Goal: Task Accomplishment & Management: Use online tool/utility

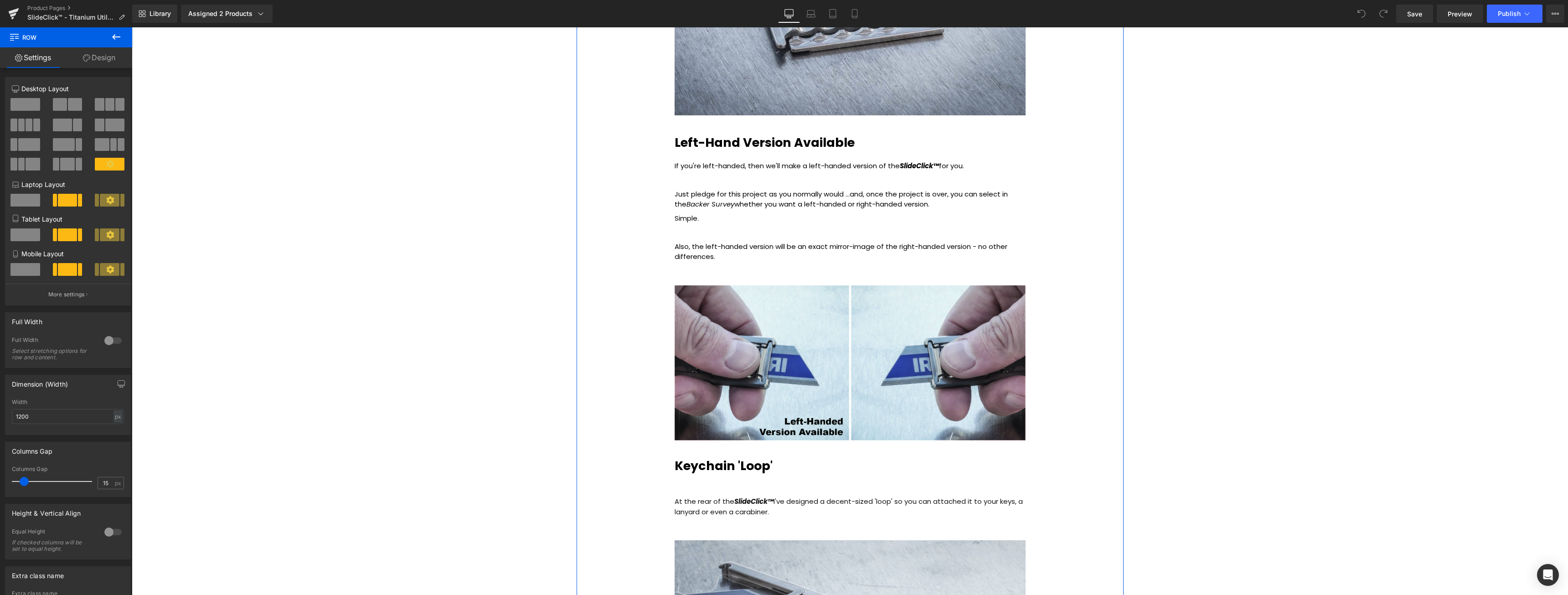
scroll to position [3512, 0]
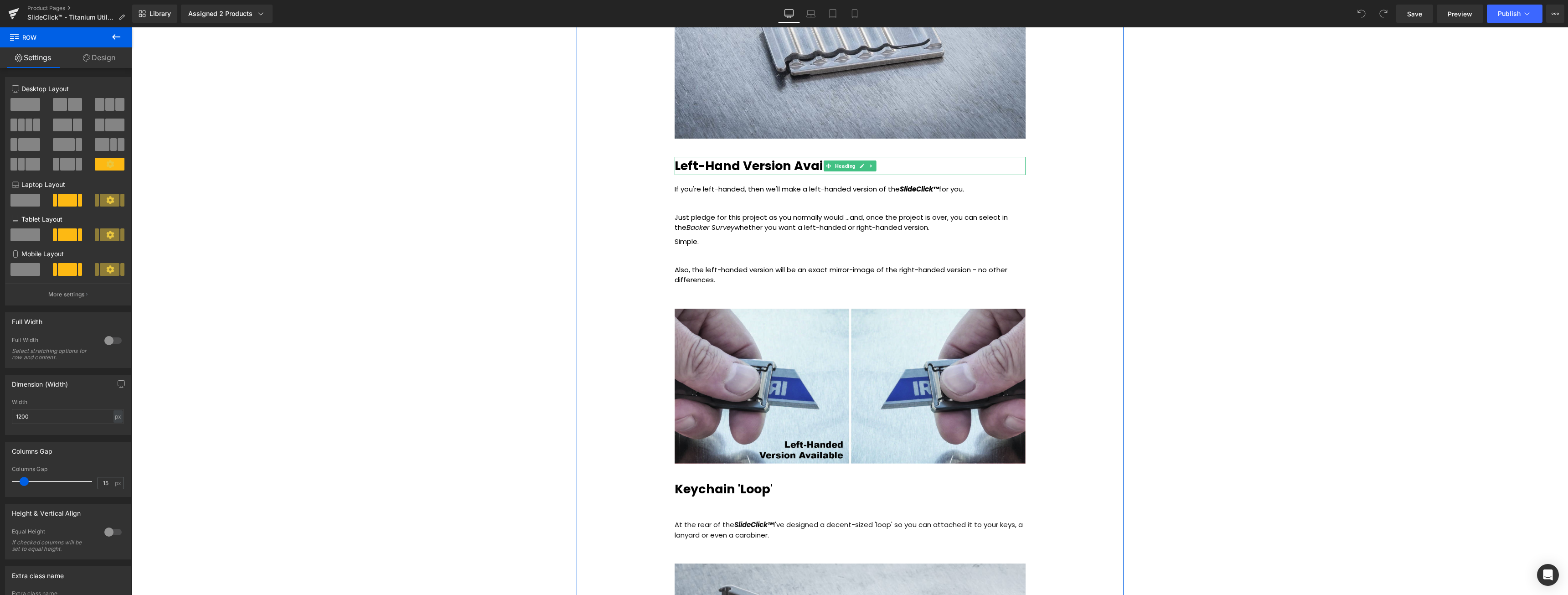
click at [891, 164] on div "Left-Hand Version Available" at bounding box center [850, 166] width 351 height 19
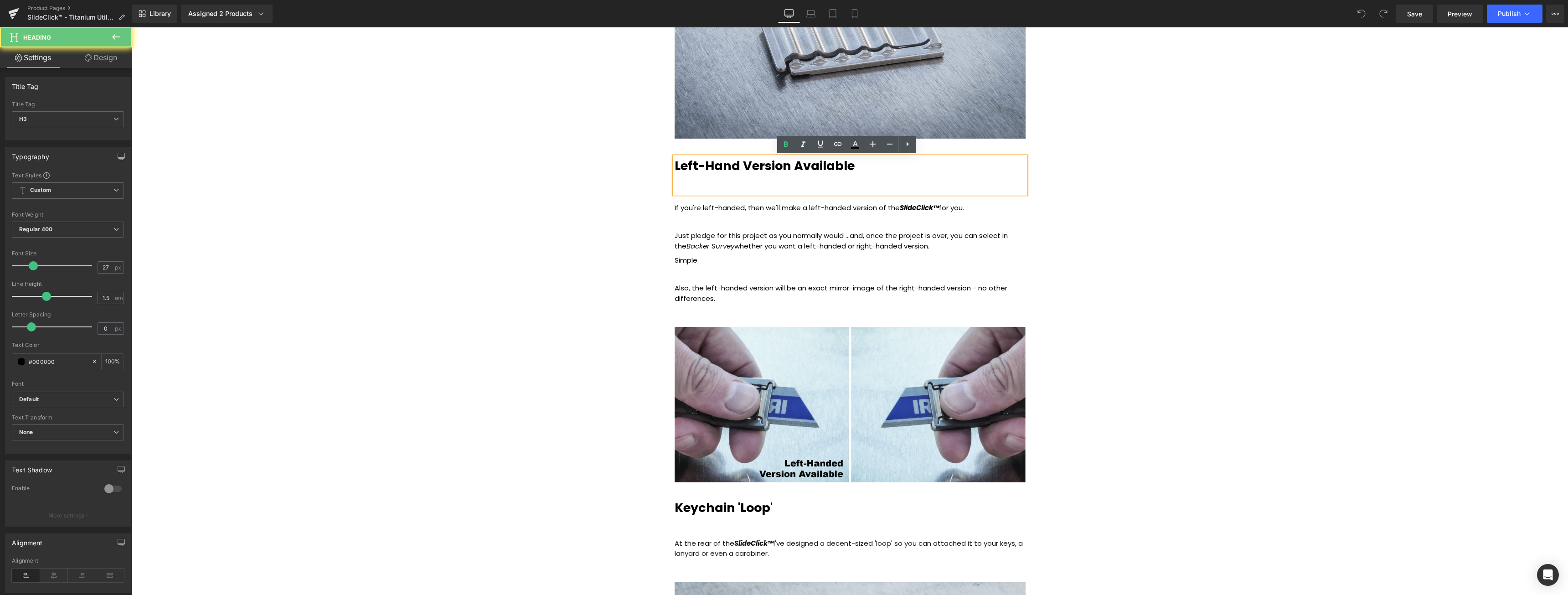
click at [891, 165] on div "Left-Hand Version Available" at bounding box center [850, 175] width 351 height 37
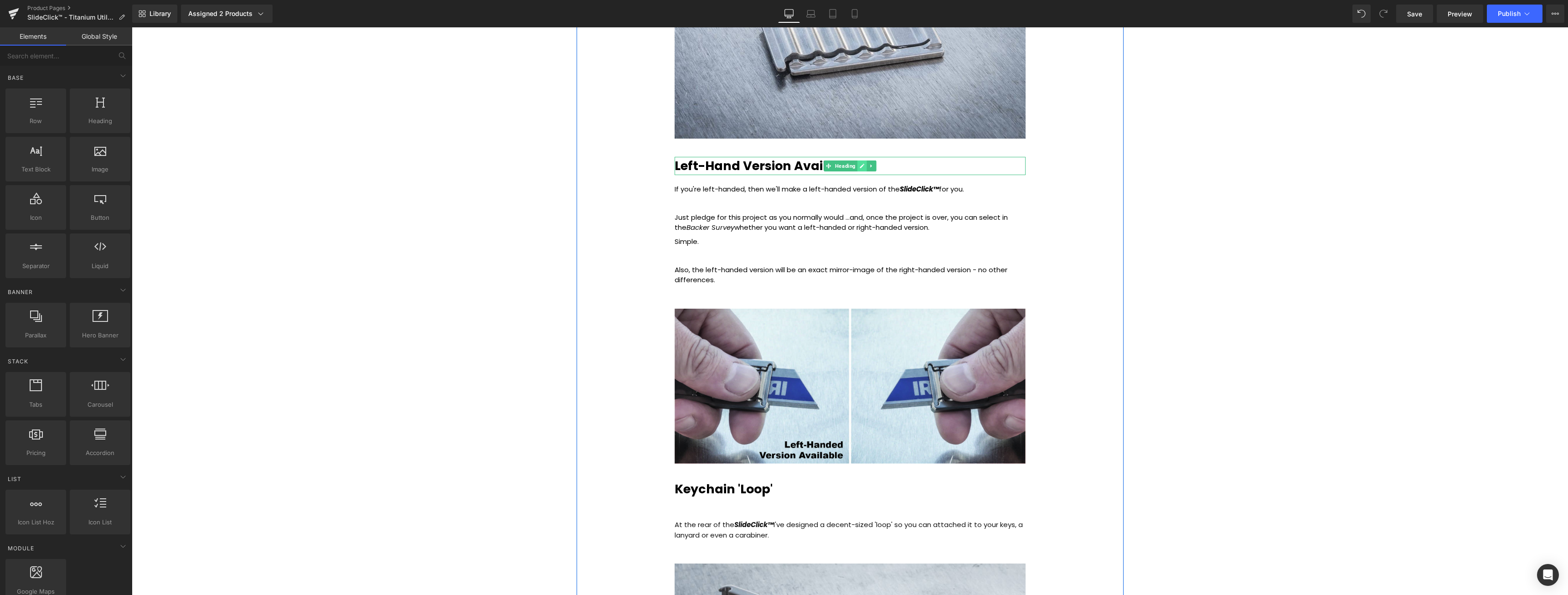
click at [859, 164] on icon at bounding box center [862, 166] width 5 height 5
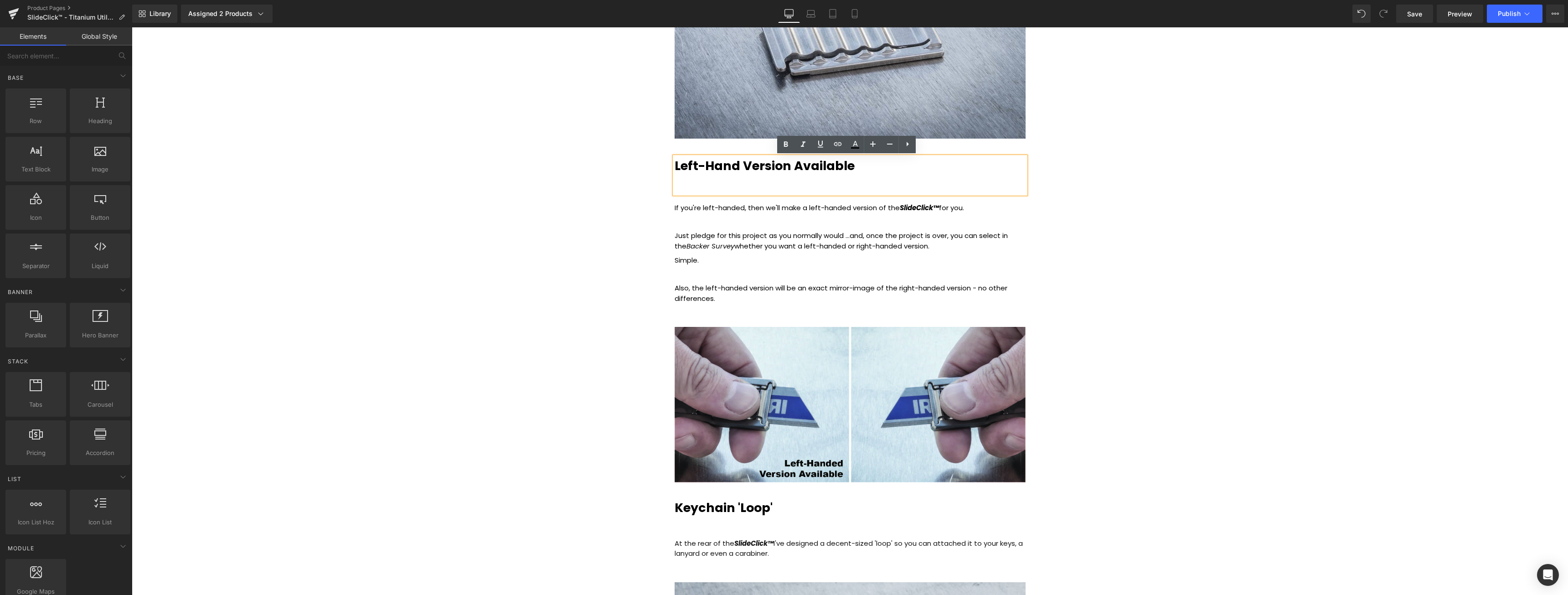
click at [890, 164] on div "Left-Hand Version Available" at bounding box center [850, 175] width 351 height 37
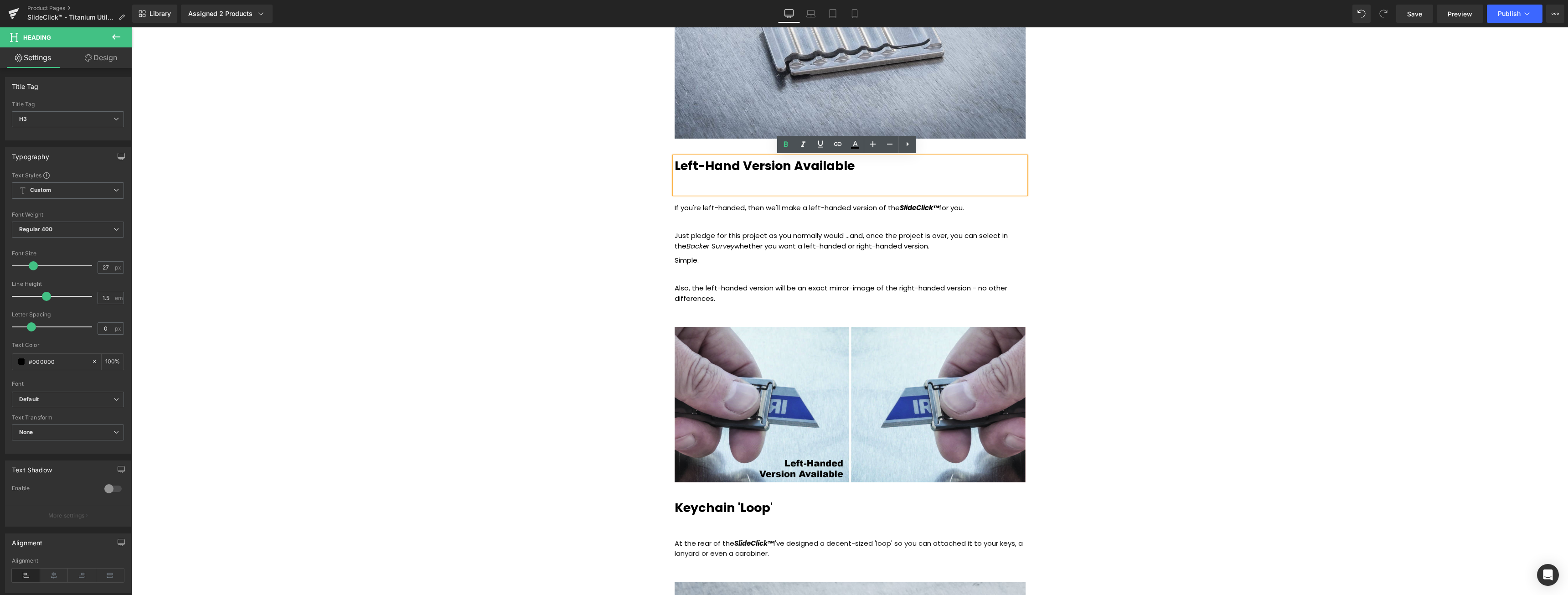
click at [856, 186] on div "Left-Hand Version Available" at bounding box center [850, 175] width 351 height 37
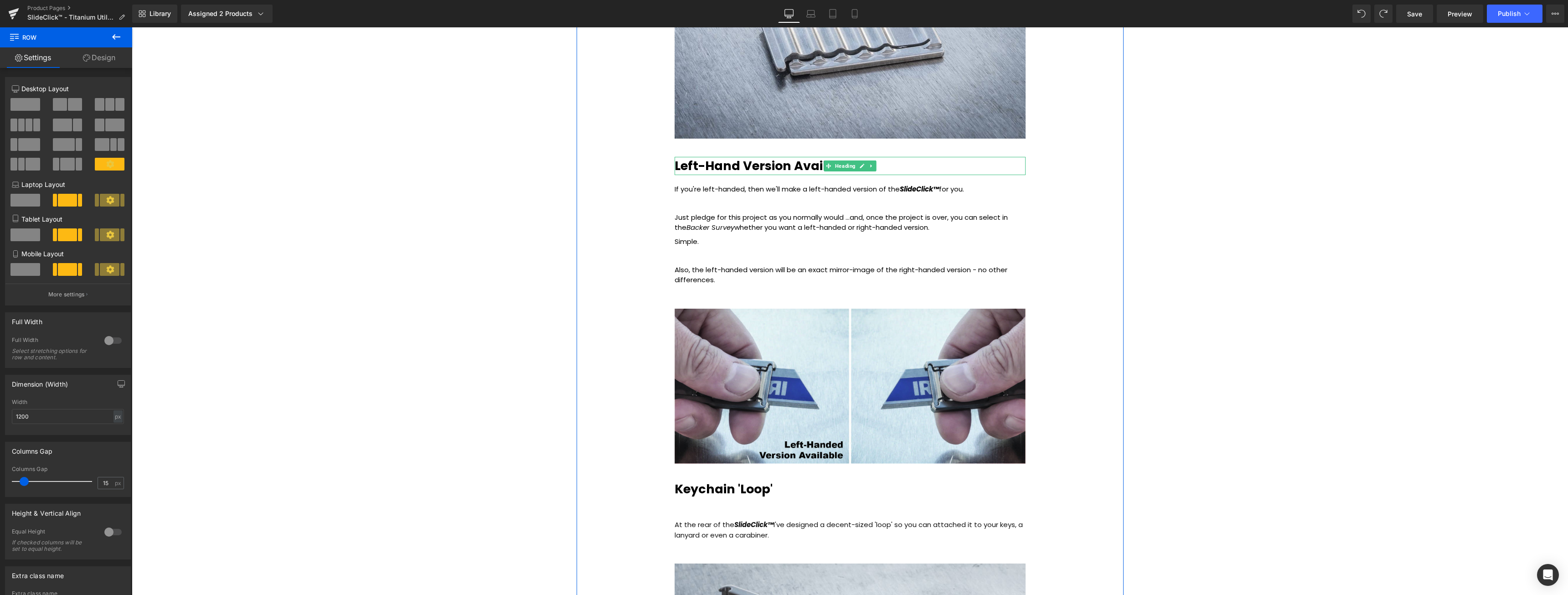
click at [946, 165] on div "Left-Hand Version Available" at bounding box center [850, 166] width 351 height 19
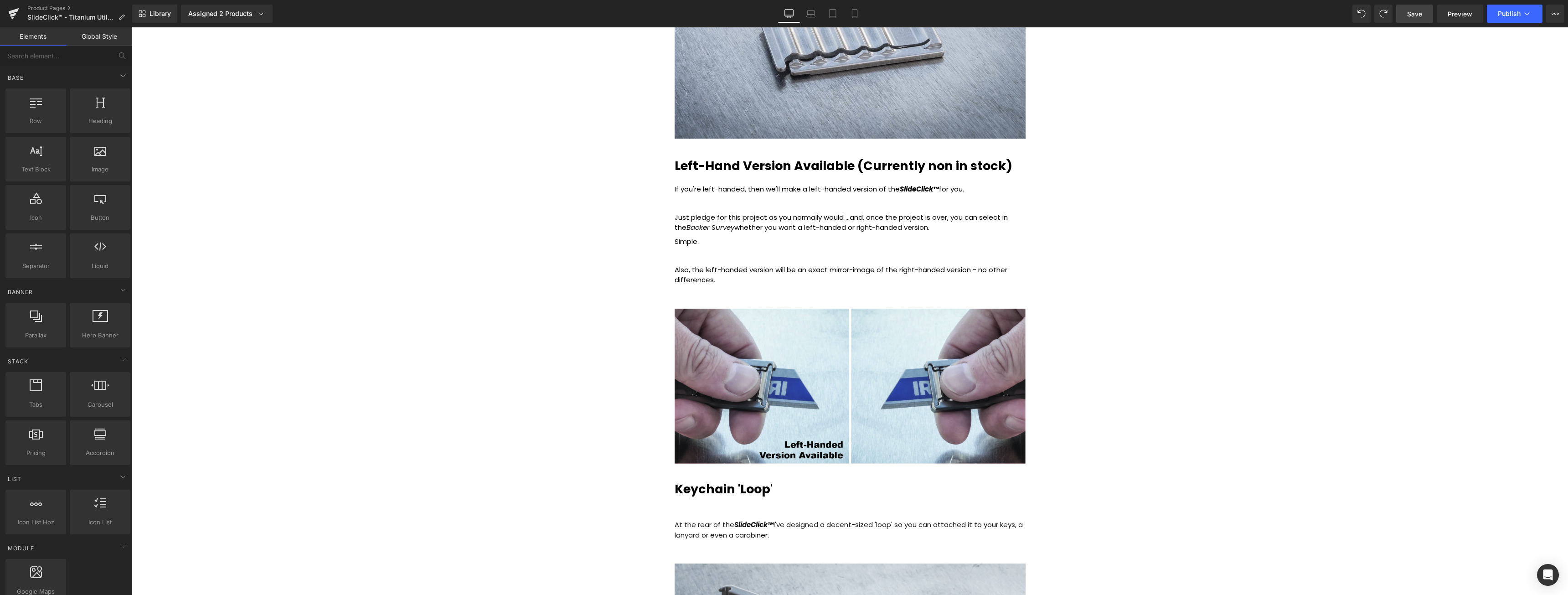
click at [1413, 15] on span "Save" at bounding box center [1415, 14] width 15 height 10
click at [953, 163] on b "Left-Hand Version Available (Currently non in stock)" at bounding box center [843, 166] width 338 height 17
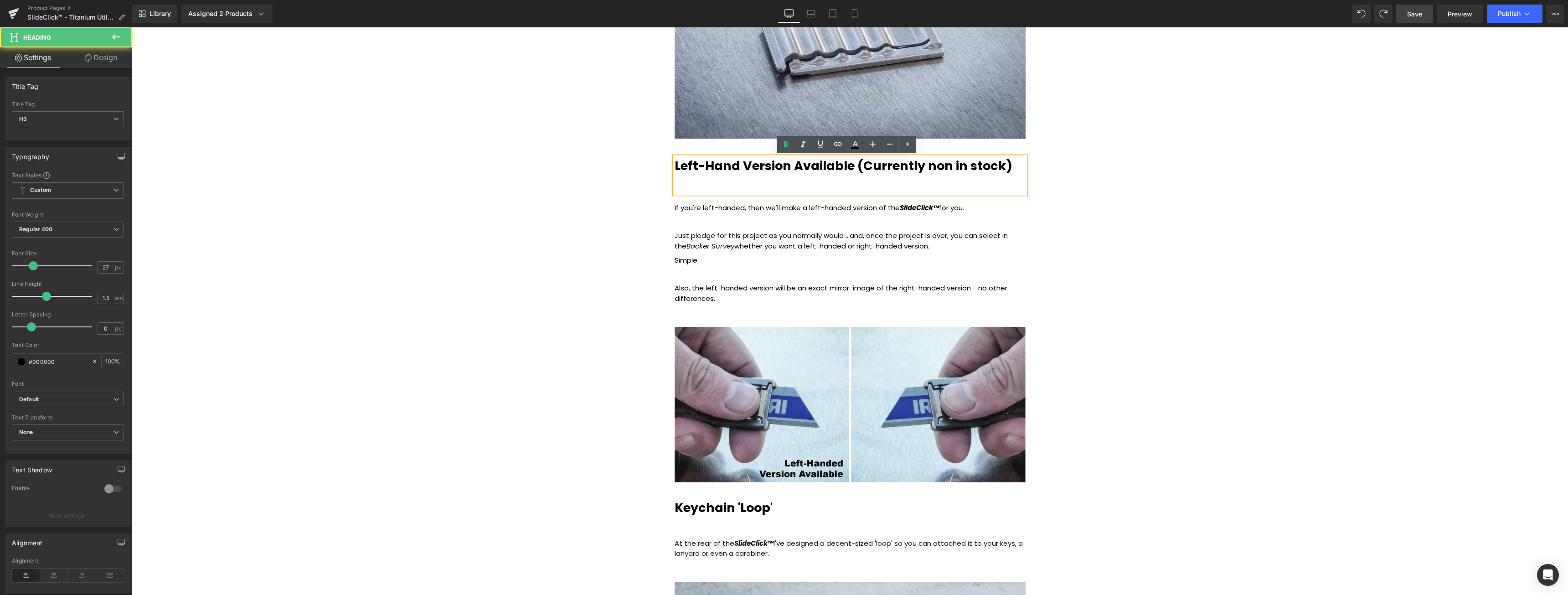
click at [982, 168] on b "Left-Hand Version Available (Currently non in stock)" at bounding box center [843, 166] width 338 height 17
click at [945, 167] on b "Left-Hand Version Available (Currently non in stock)" at bounding box center [843, 166] width 338 height 17
click at [852, 166] on b "Left-Hand Version Available (Currently not in stock)" at bounding box center [842, 166] width 335 height 17
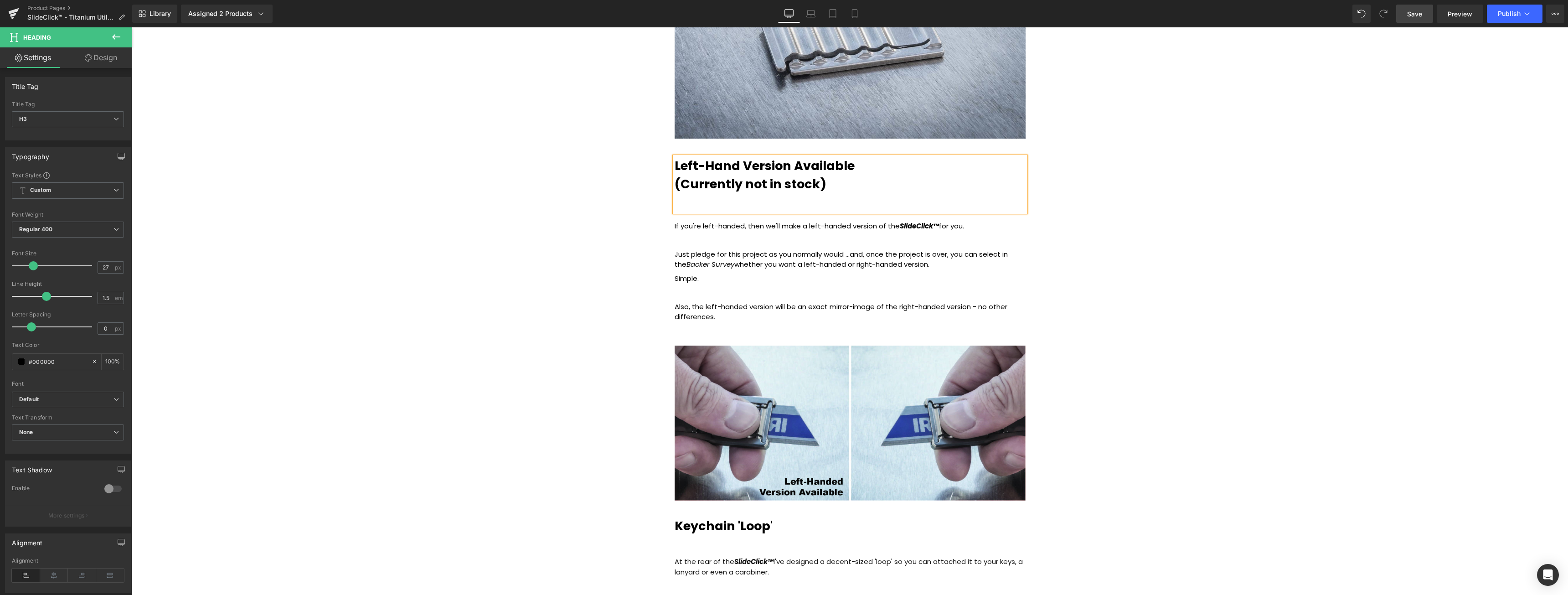
click at [808, 187] on b "Left-Hand Version Available (Currently not in stock)" at bounding box center [765, 175] width 180 height 35
click at [810, 184] on b "Left-Hand Version Available (Currently not in stock)" at bounding box center [765, 175] width 180 height 35
click at [1426, 19] on link "Save" at bounding box center [1415, 13] width 37 height 18
click at [1415, 18] on span "Save" at bounding box center [1415, 14] width 15 height 10
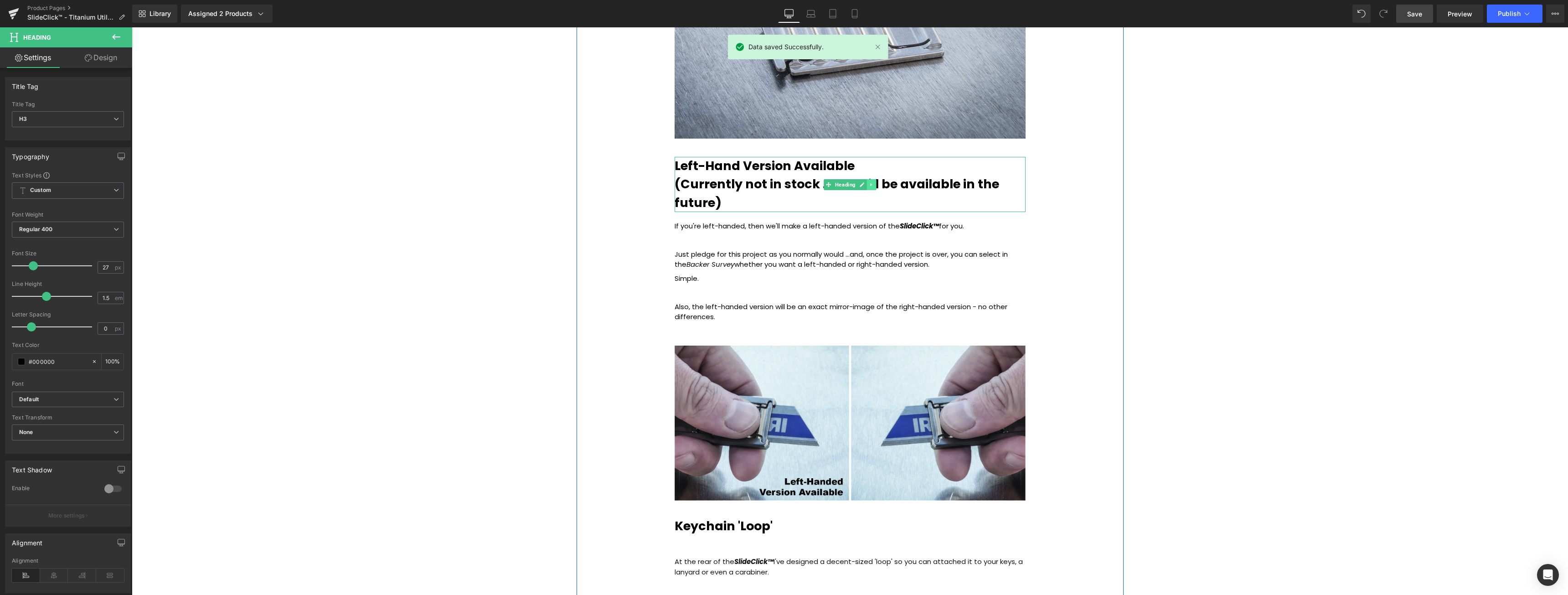
click at [869, 182] on icon at bounding box center [871, 185] width 5 height 5
click at [864, 185] on icon at bounding box center [867, 185] width 5 height 5
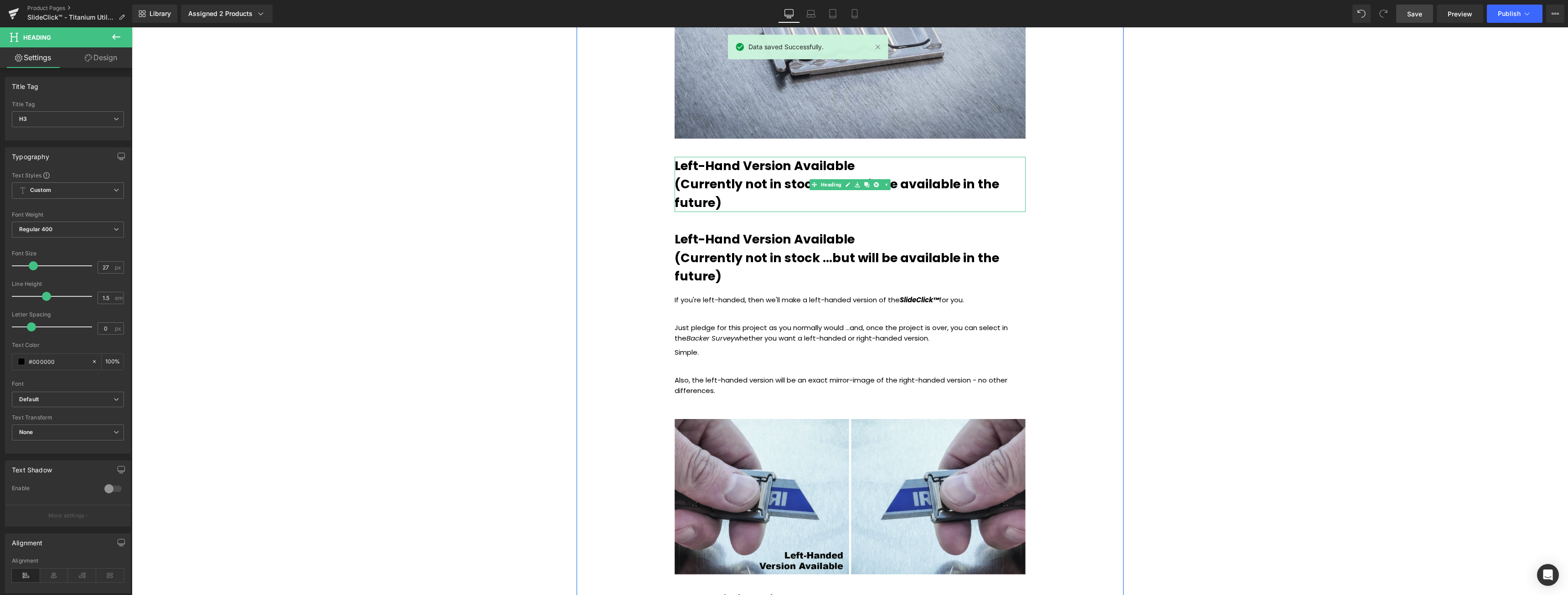
click at [741, 189] on b "Left-Hand Version Available (Currently not in stock ...but will be available in…" at bounding box center [836, 184] width 324 height 54
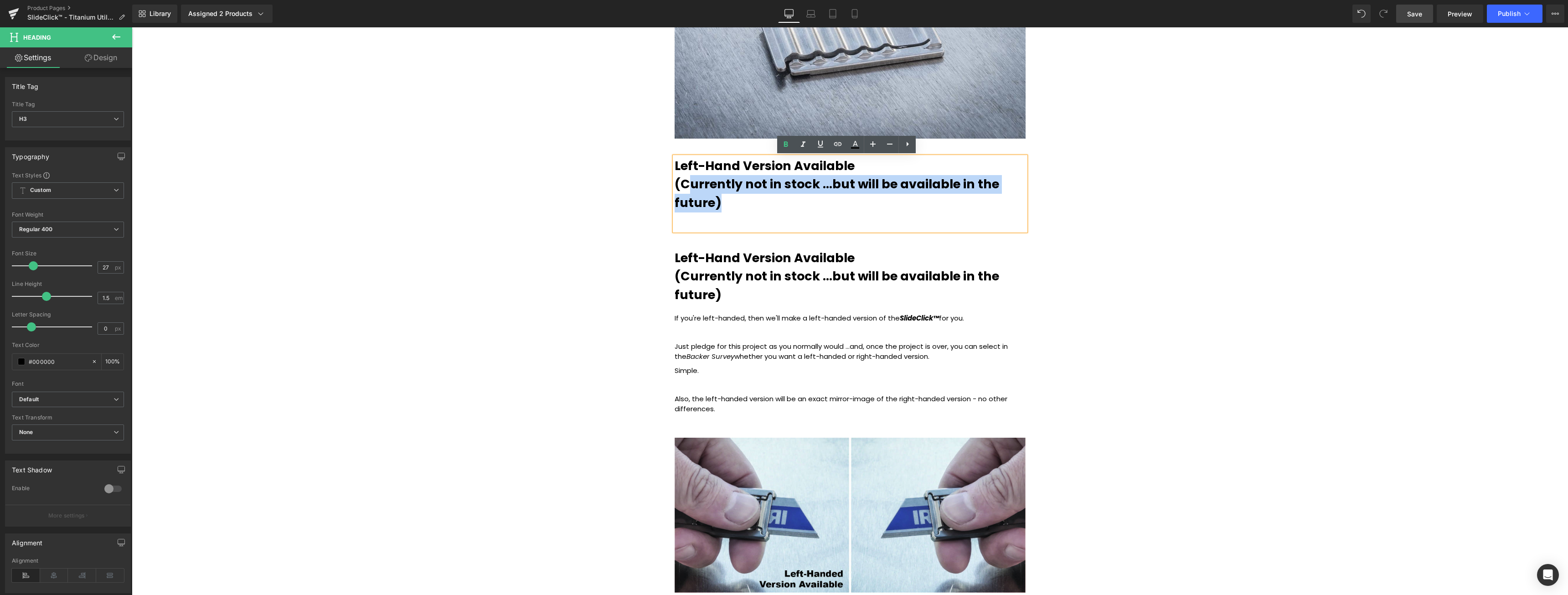
drag, startPoint x: 718, startPoint y: 203, endPoint x: 690, endPoint y: 182, distance: 35.0
click at [690, 182] on div "Left-Hand Version Available (Currently not in stock ...but will be available in…" at bounding box center [850, 194] width 351 height 74
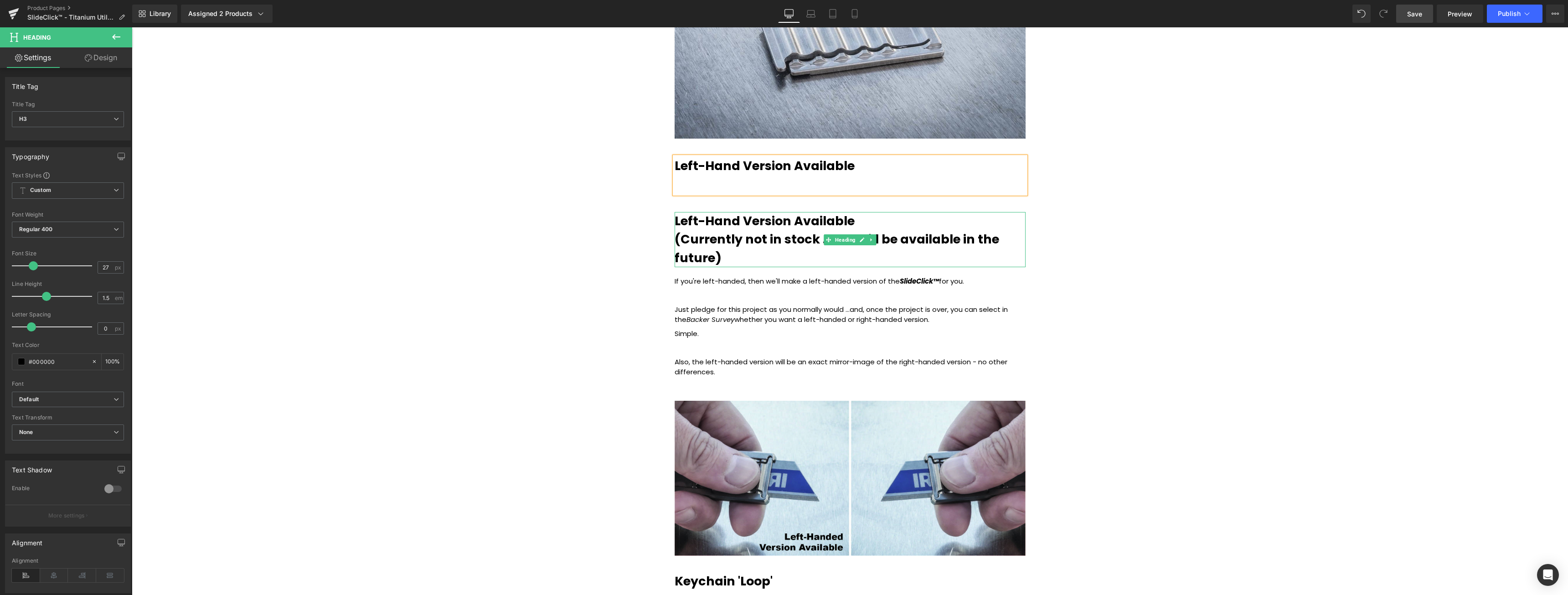
click at [721, 221] on b "Left-Hand Version Available (Currently not in stock ...but will be available in…" at bounding box center [836, 239] width 324 height 54
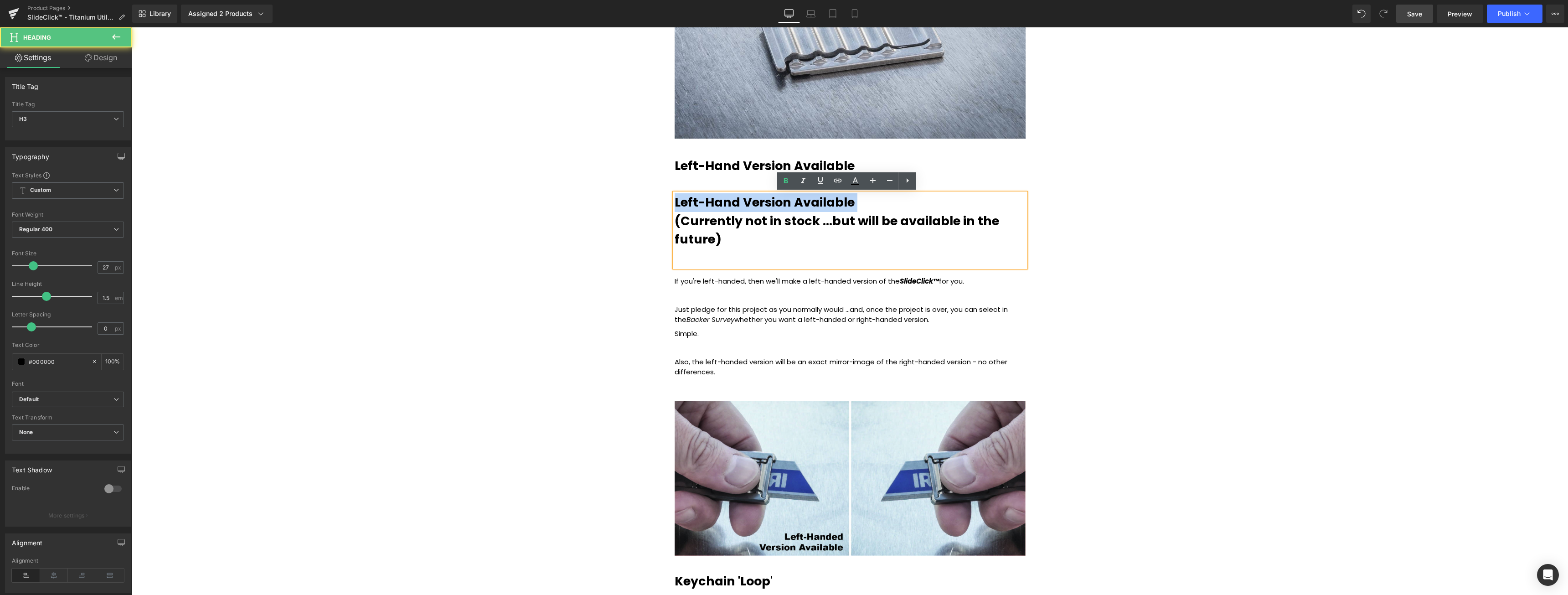
drag, startPoint x: 671, startPoint y: 225, endPoint x: 668, endPoint y: 205, distance: 20.2
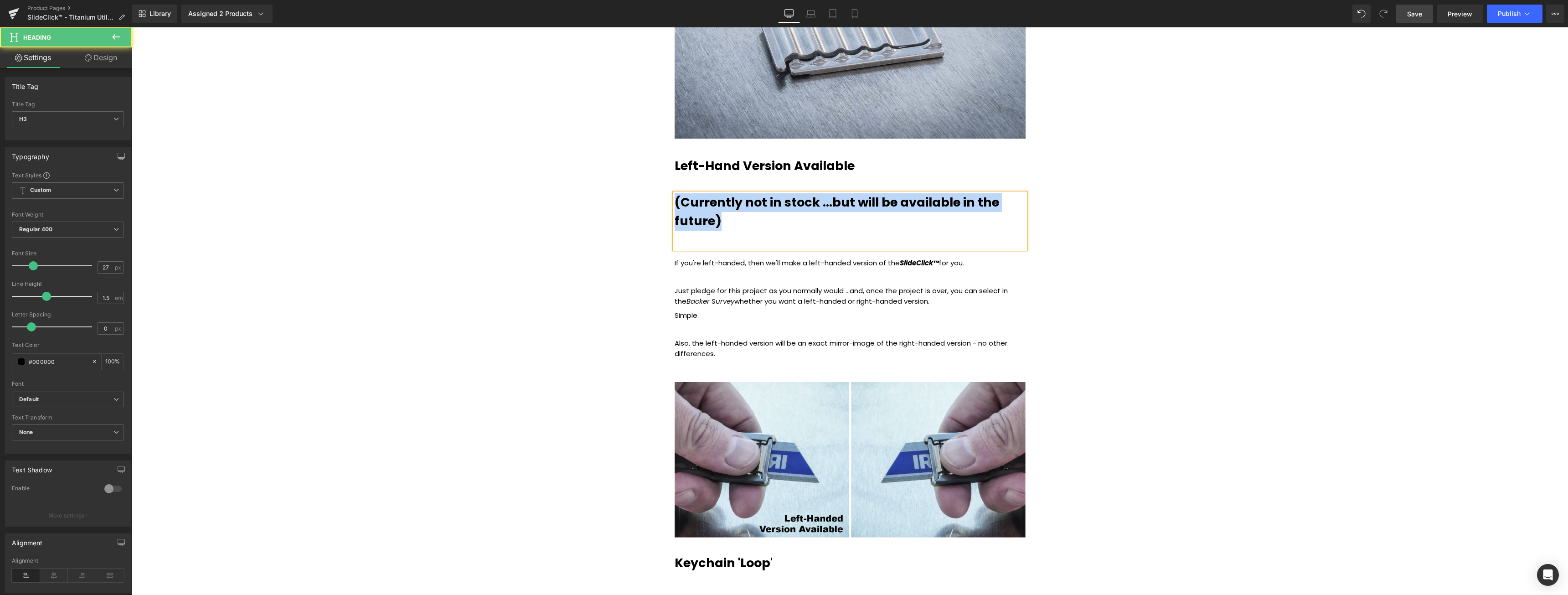
drag, startPoint x: 733, startPoint y: 226, endPoint x: 654, endPoint y: 196, distance: 84.5
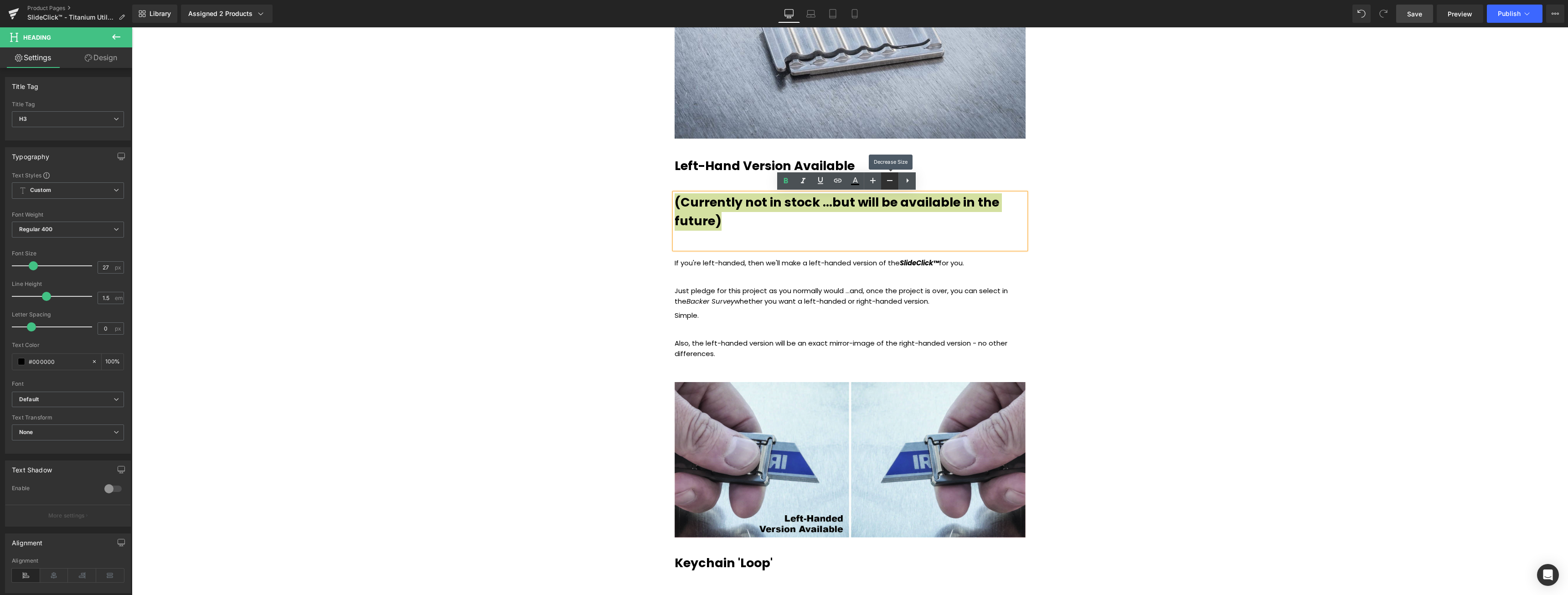
click at [889, 183] on icon at bounding box center [890, 181] width 11 height 11
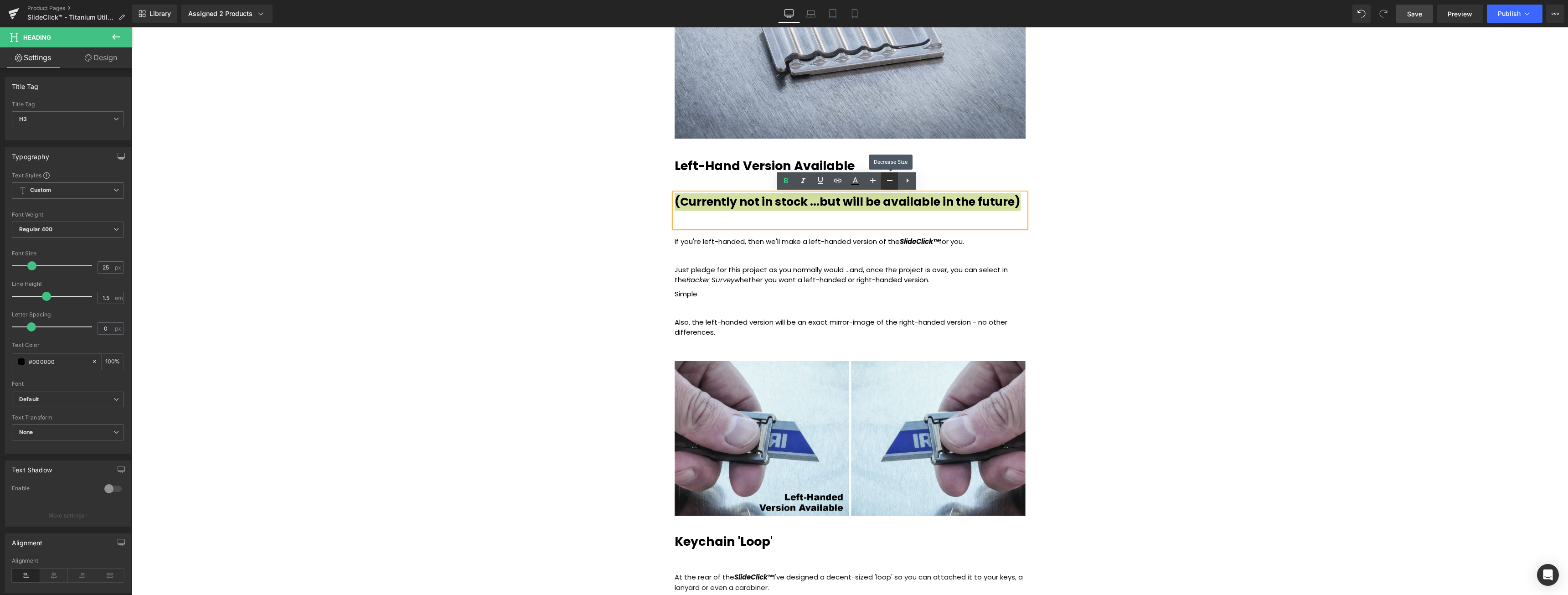
click at [889, 183] on icon at bounding box center [890, 181] width 11 height 11
type input "23"
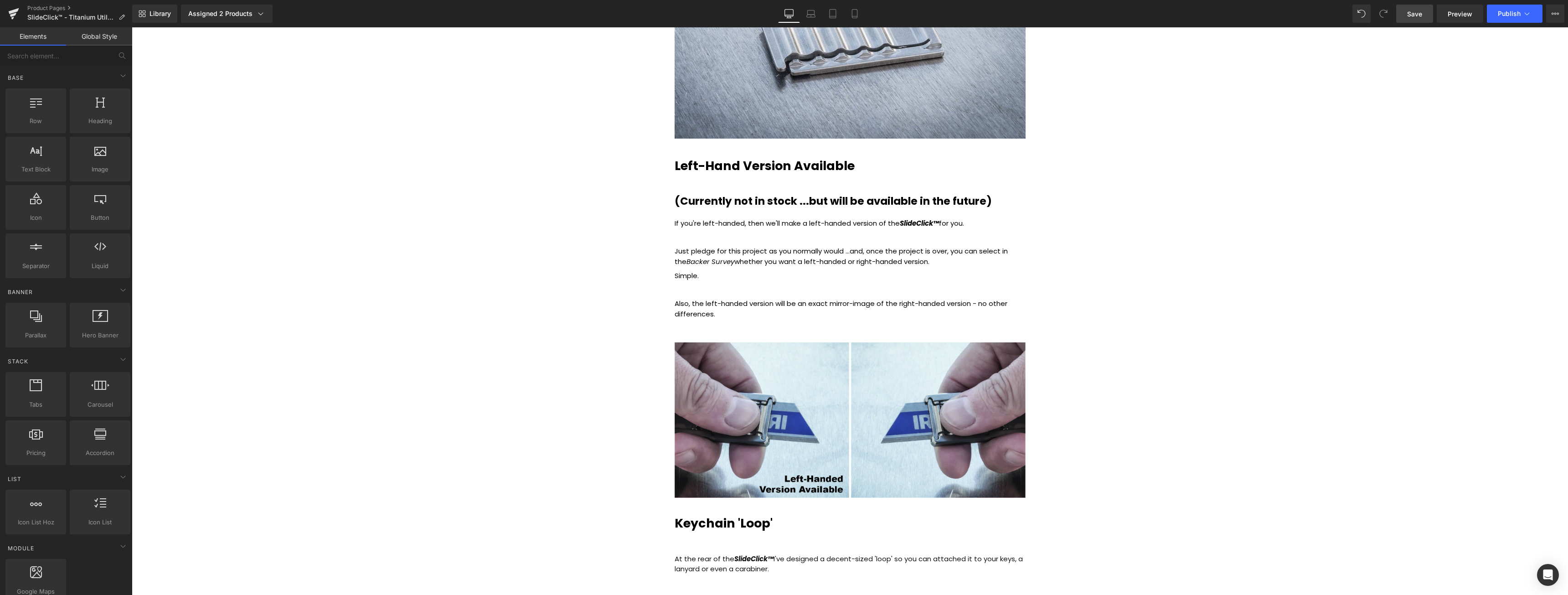
drag, startPoint x: 1426, startPoint y: 18, endPoint x: 961, endPoint y: 59, distance: 466.8
click at [1426, 18] on link "Save" at bounding box center [1415, 13] width 37 height 18
click at [687, 198] on b "(Currently not in stock ...but will be available in the future)" at bounding box center [833, 201] width 317 height 15
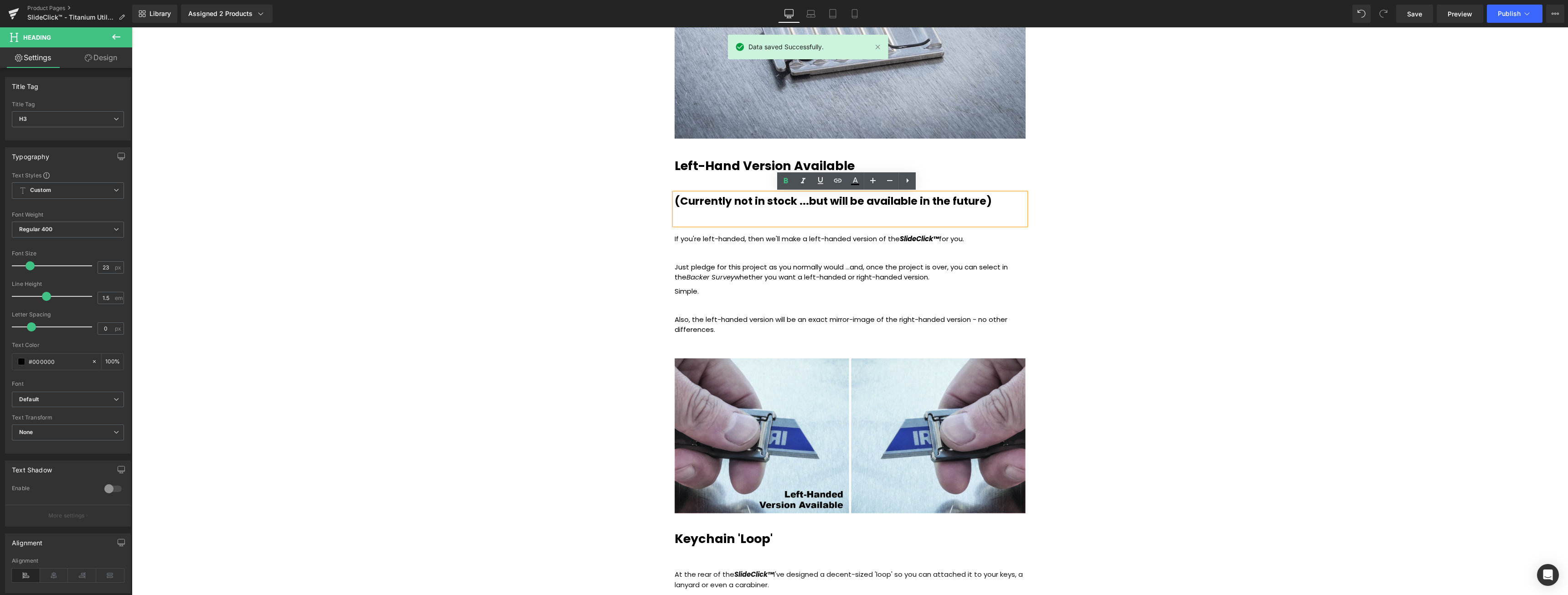
click at [681, 199] on b "(Currently not in stock ...but will be available in the future)" at bounding box center [833, 201] width 317 height 15
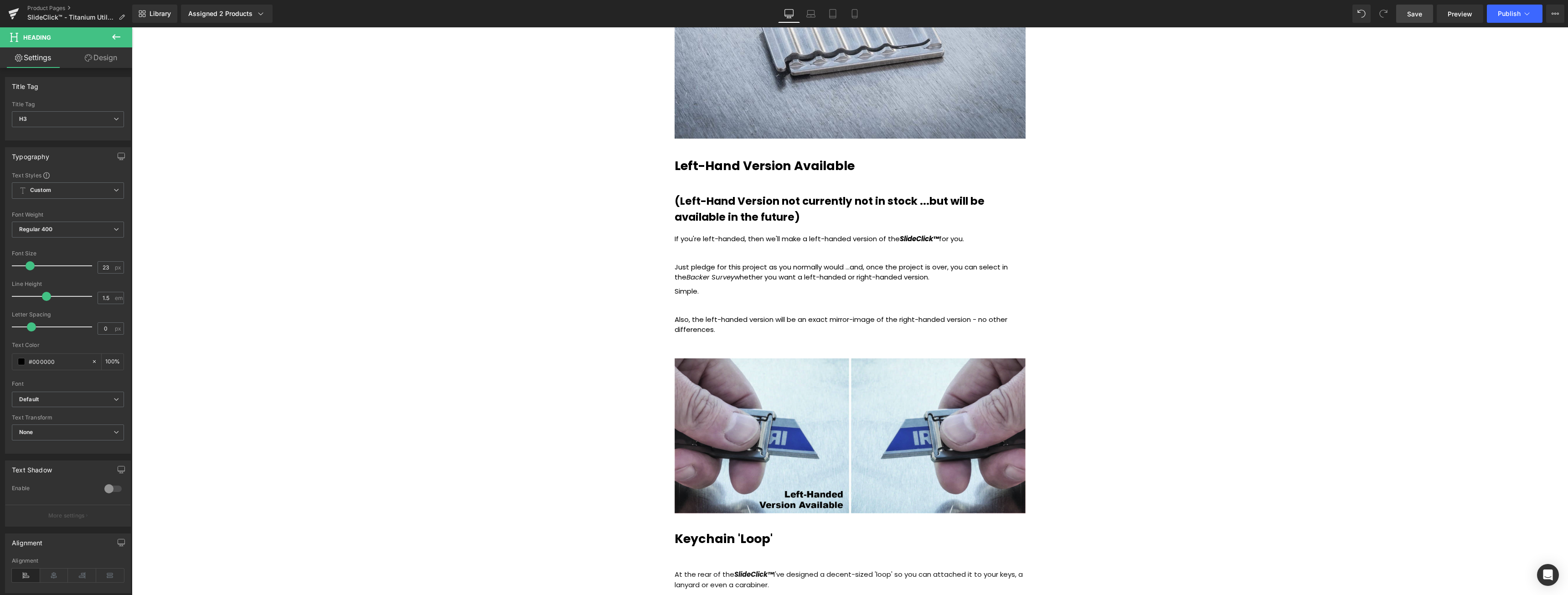
click at [1422, 15] on span "Save" at bounding box center [1415, 14] width 15 height 10
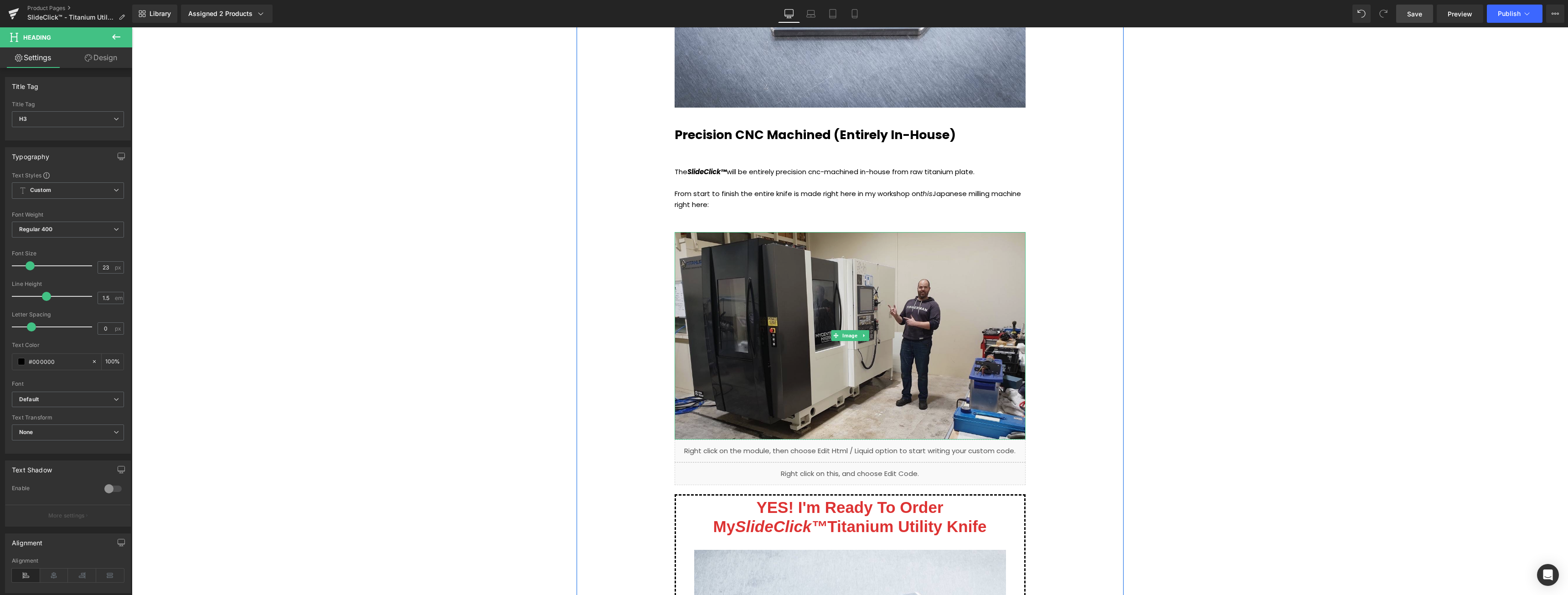
scroll to position [5564, 0]
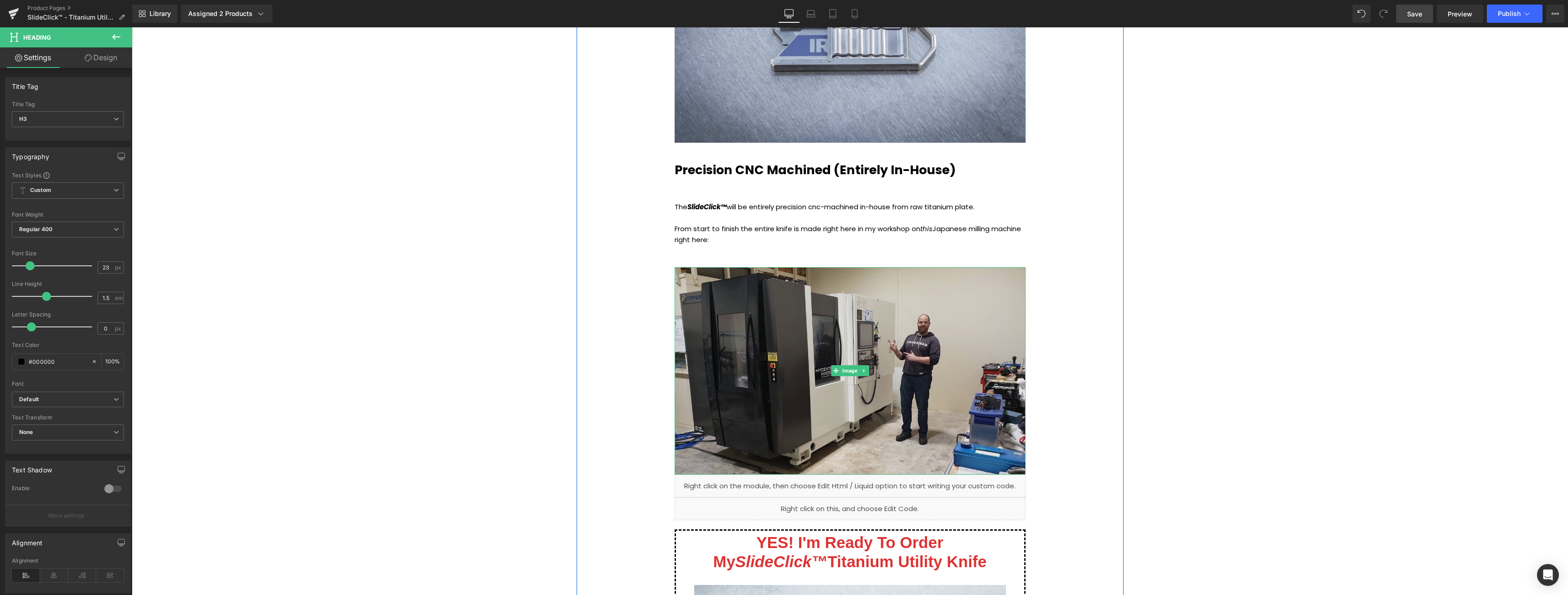
click at [738, 281] on img at bounding box center [850, 371] width 351 height 208
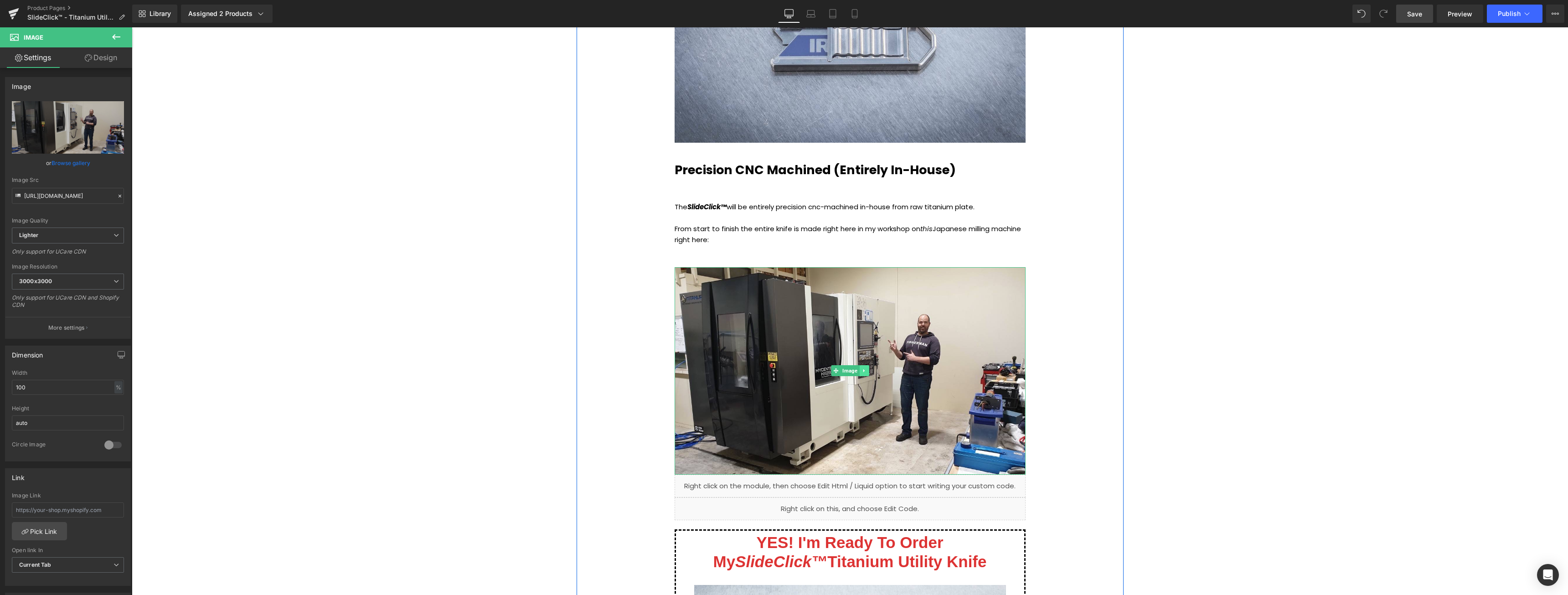
click at [863, 371] on icon at bounding box center [864, 371] width 1 height 3
click at [866, 371] on icon at bounding box center [869, 370] width 5 height 5
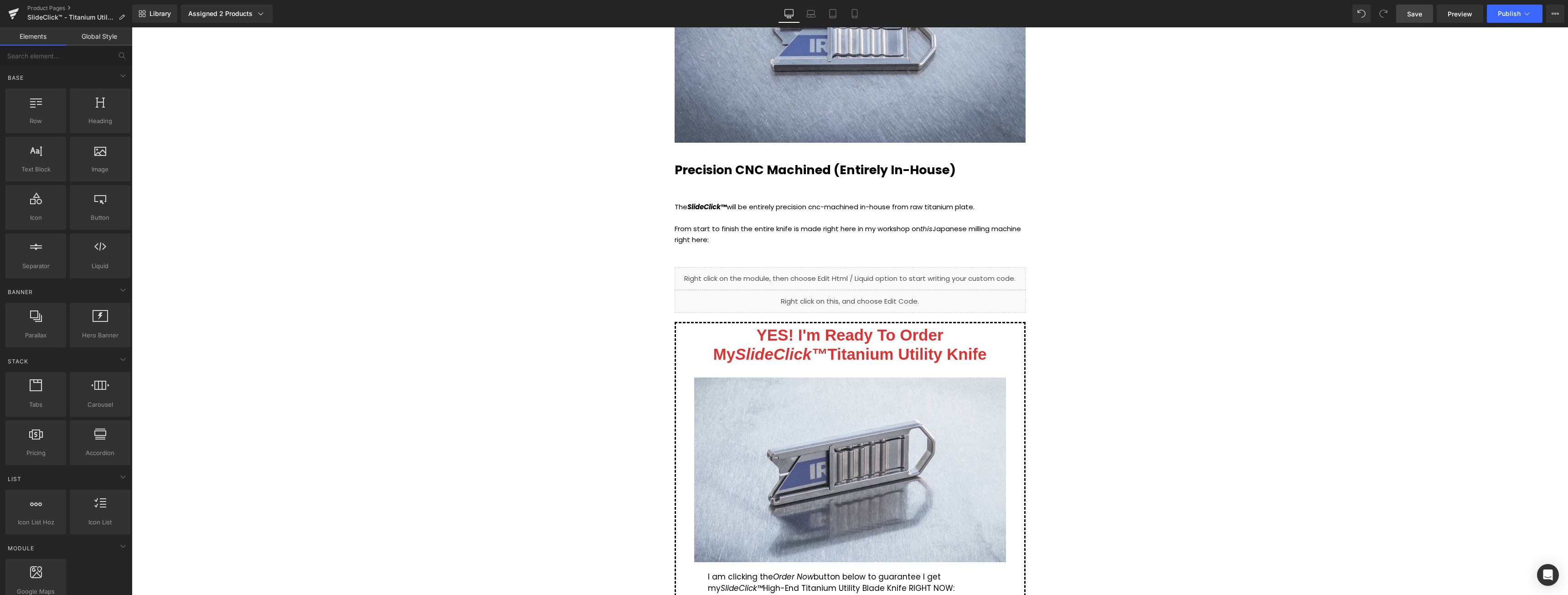
click at [1414, 12] on span "Save" at bounding box center [1415, 14] width 15 height 10
click at [1464, 15] on span "Preview" at bounding box center [1460, 14] width 24 height 10
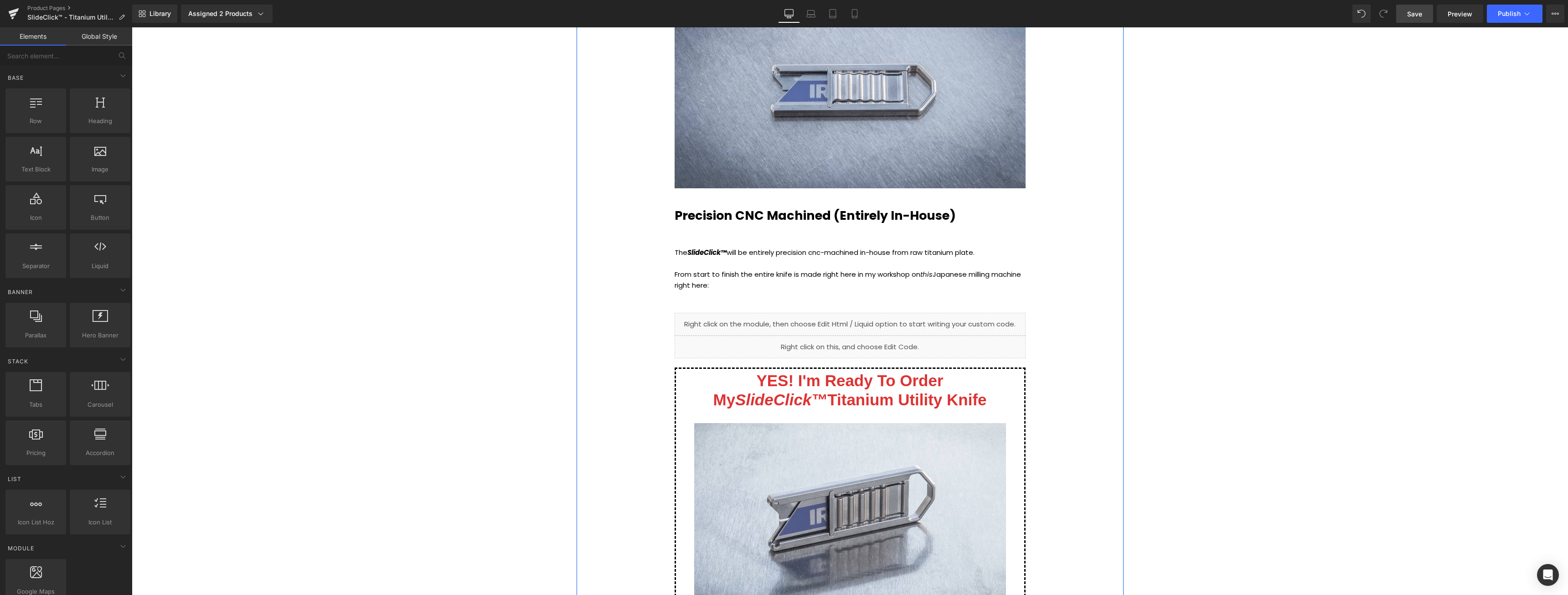
click at [858, 320] on div "Liquid" at bounding box center [850, 324] width 351 height 23
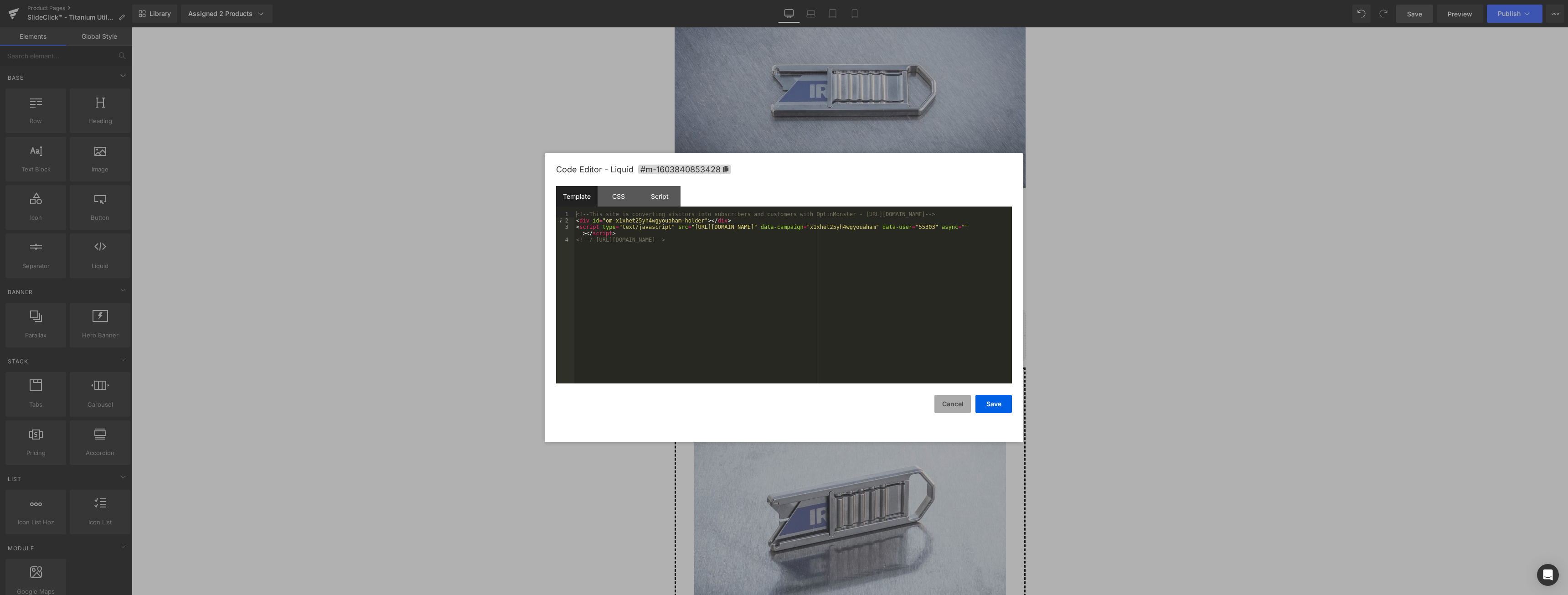
click at [958, 404] on button "Cancel" at bounding box center [953, 404] width 37 height 18
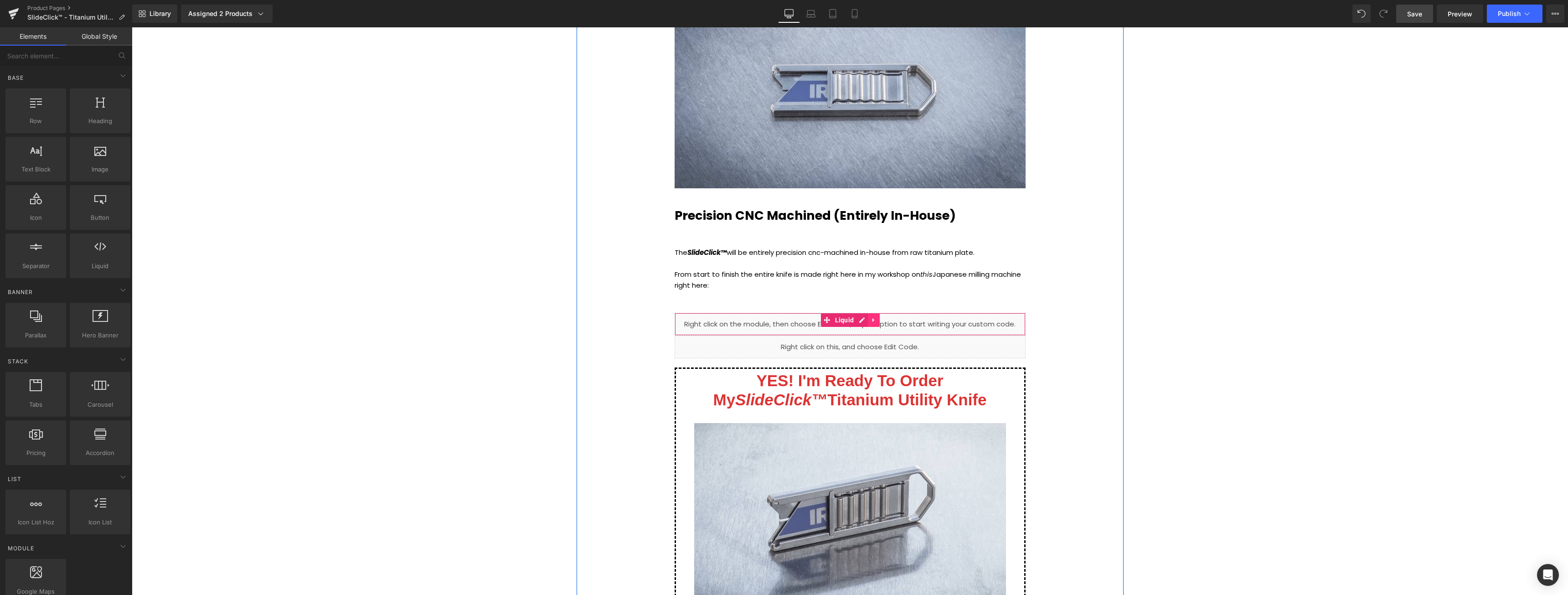
click at [872, 319] on icon at bounding box center [873, 320] width 2 height 4
click at [877, 319] on icon at bounding box center [880, 320] width 6 height 7
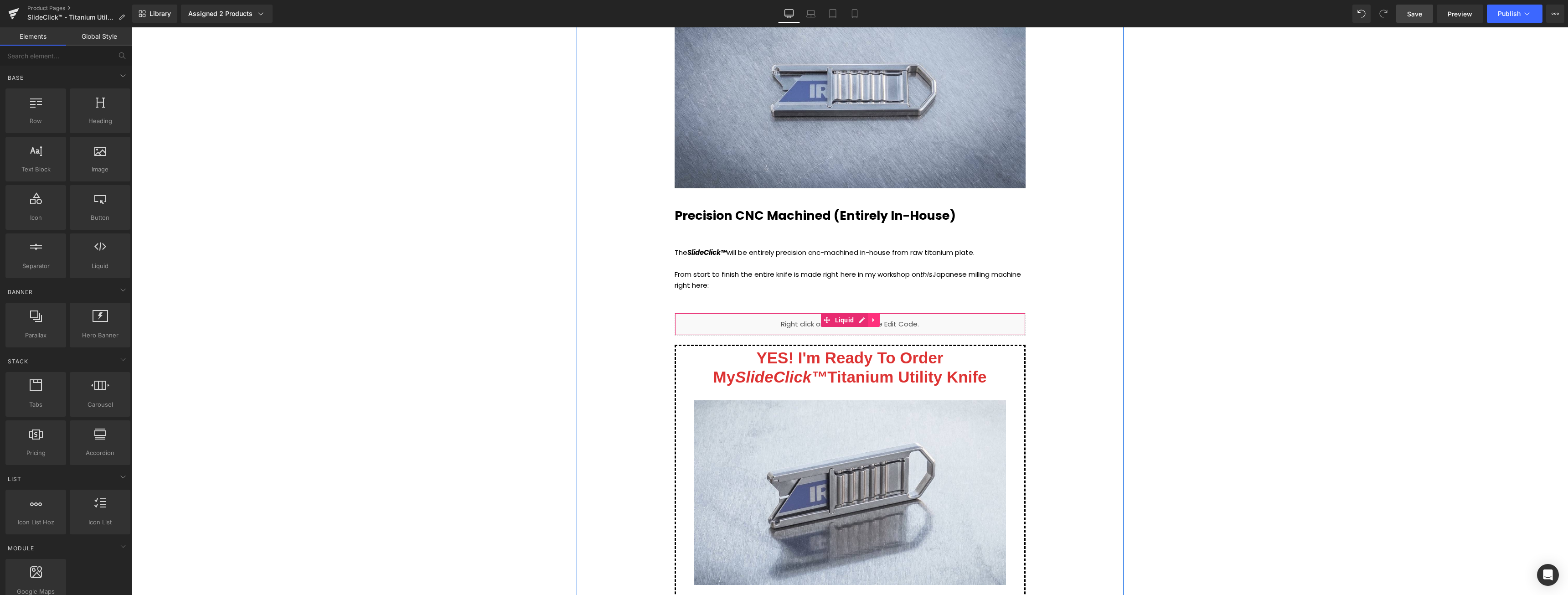
click at [872, 319] on icon at bounding box center [873, 320] width 6 height 7
click at [877, 320] on icon at bounding box center [880, 320] width 6 height 6
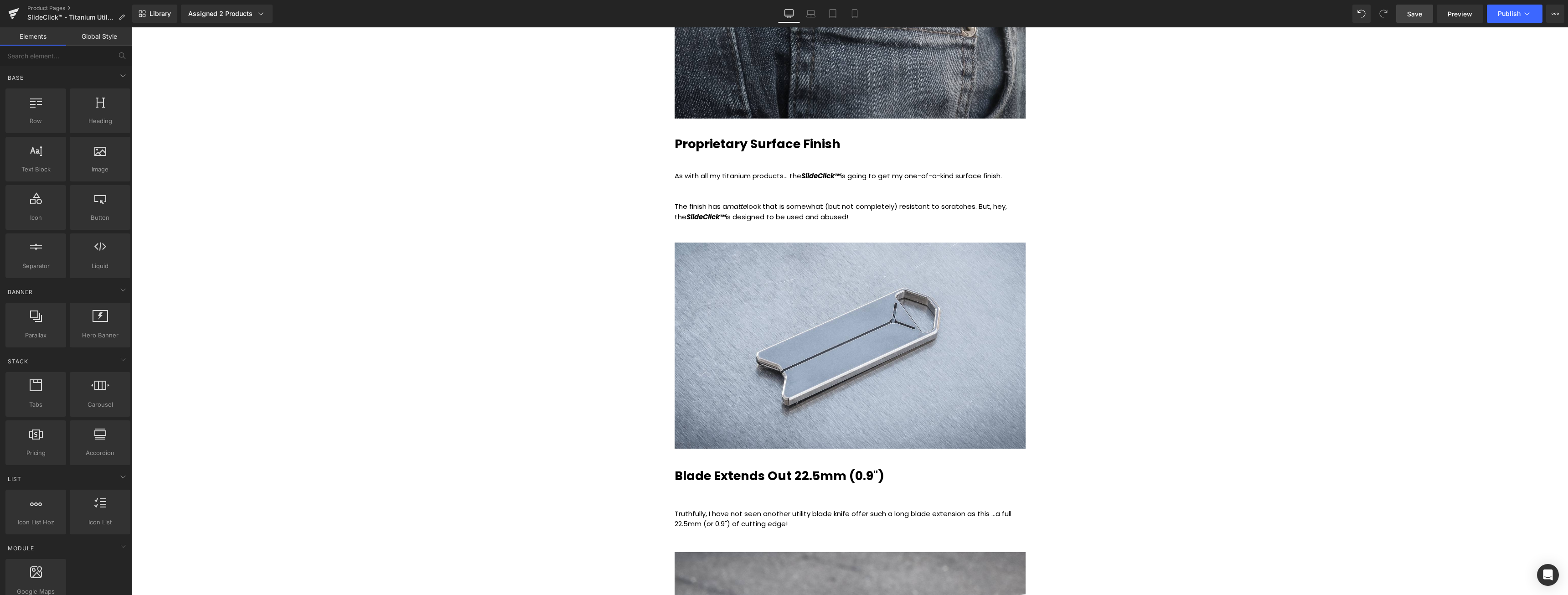
scroll to position [4606, 0]
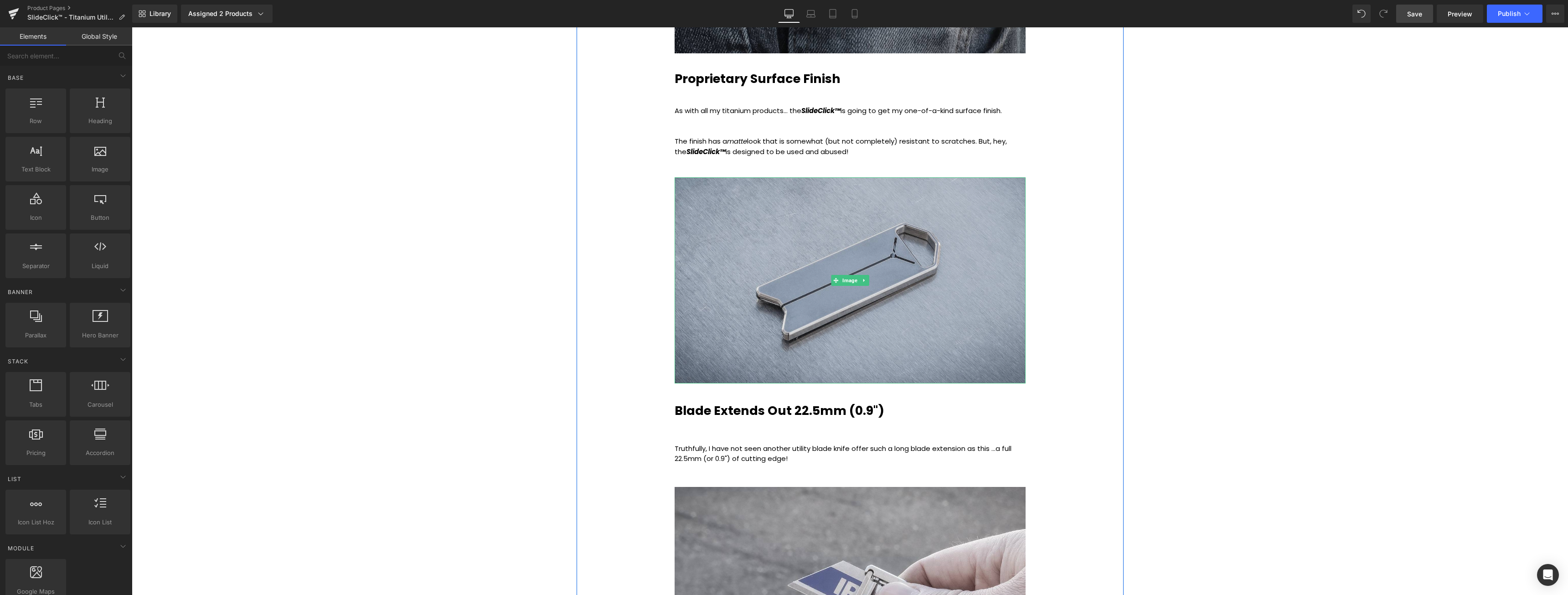
click at [874, 206] on img at bounding box center [850, 280] width 351 height 206
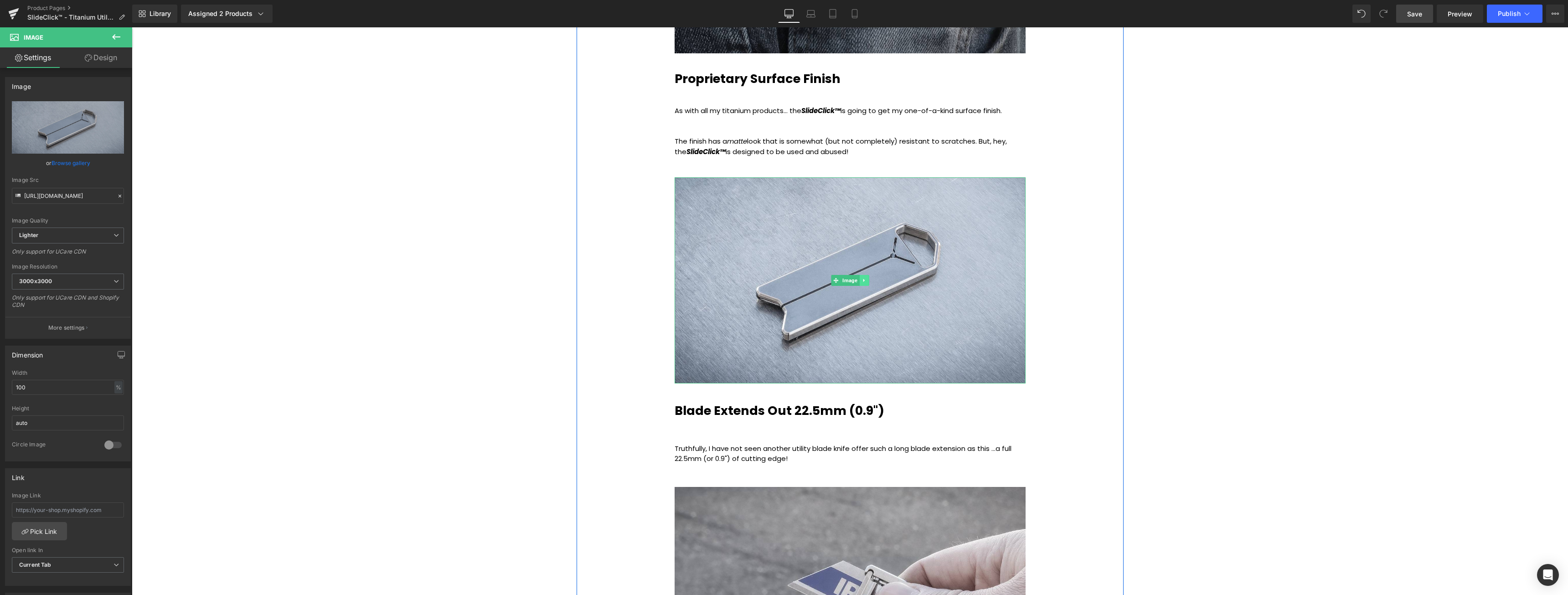
click at [861, 283] on icon at bounding box center [864, 280] width 5 height 5
click at [866, 280] on icon at bounding box center [869, 281] width 5 height 5
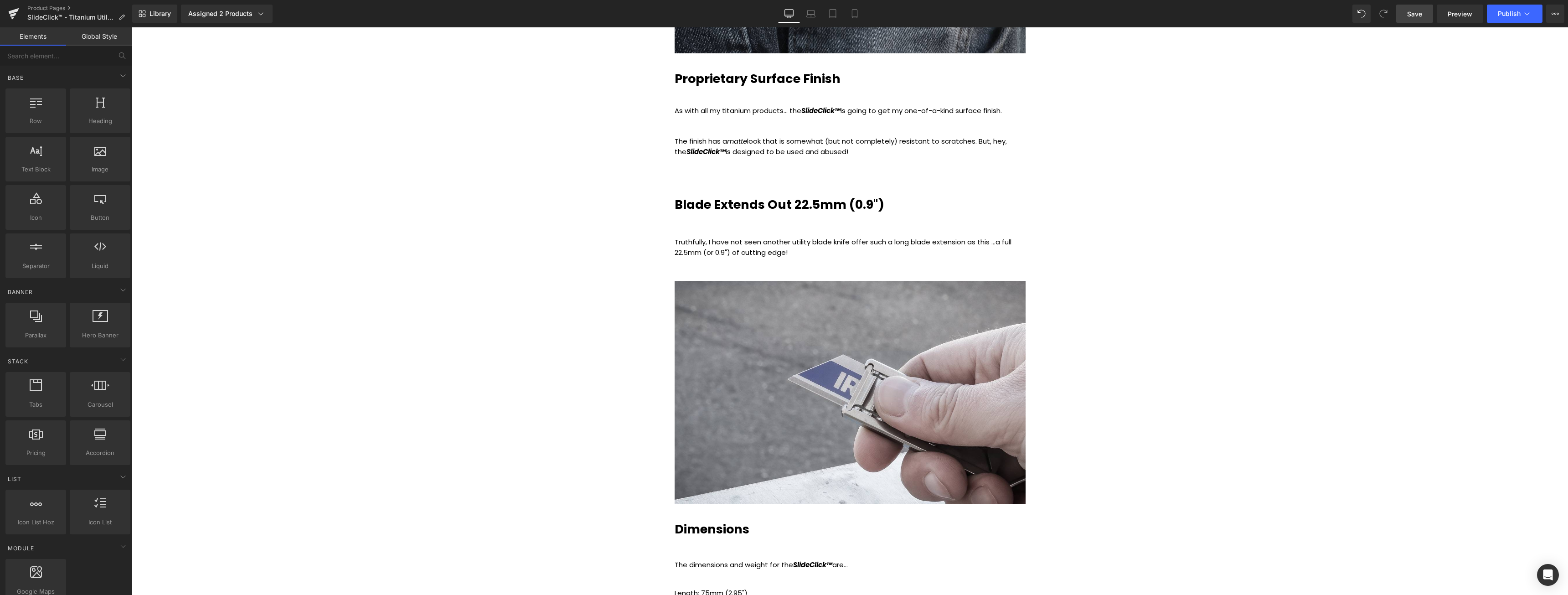
click at [1418, 15] on span "Save" at bounding box center [1415, 14] width 15 height 10
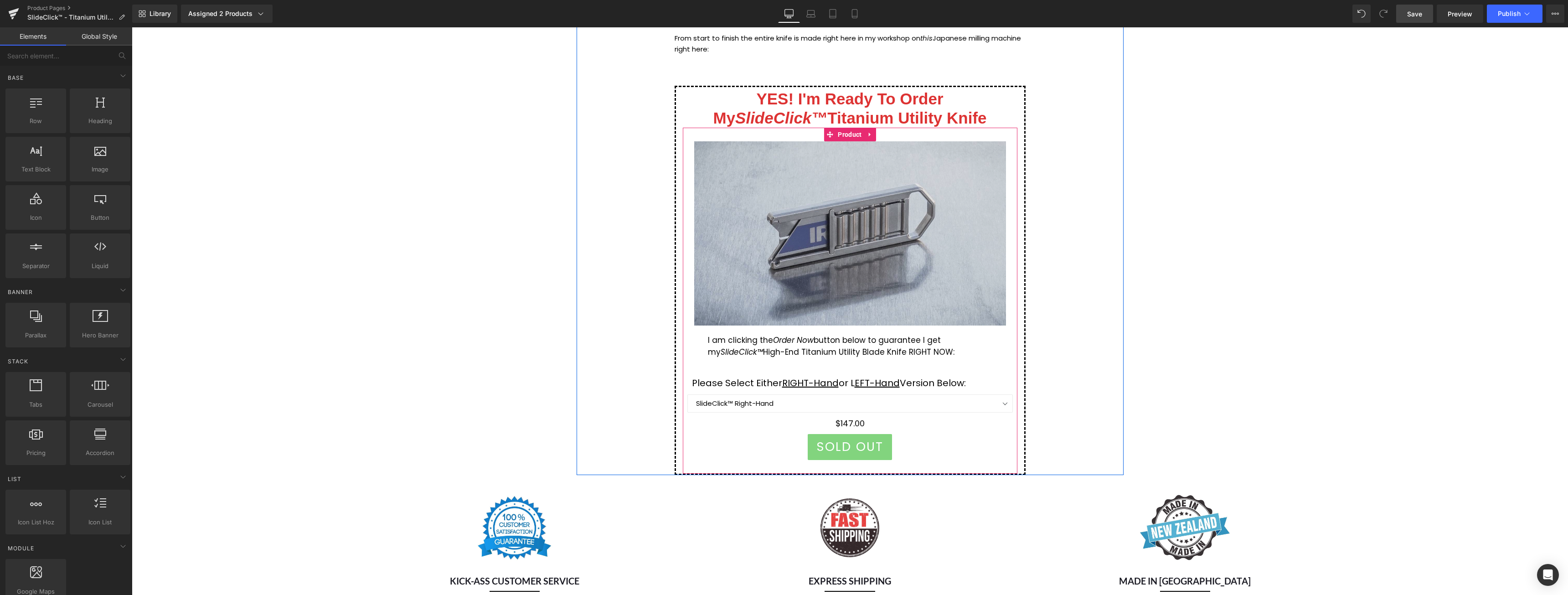
scroll to position [5564, 0]
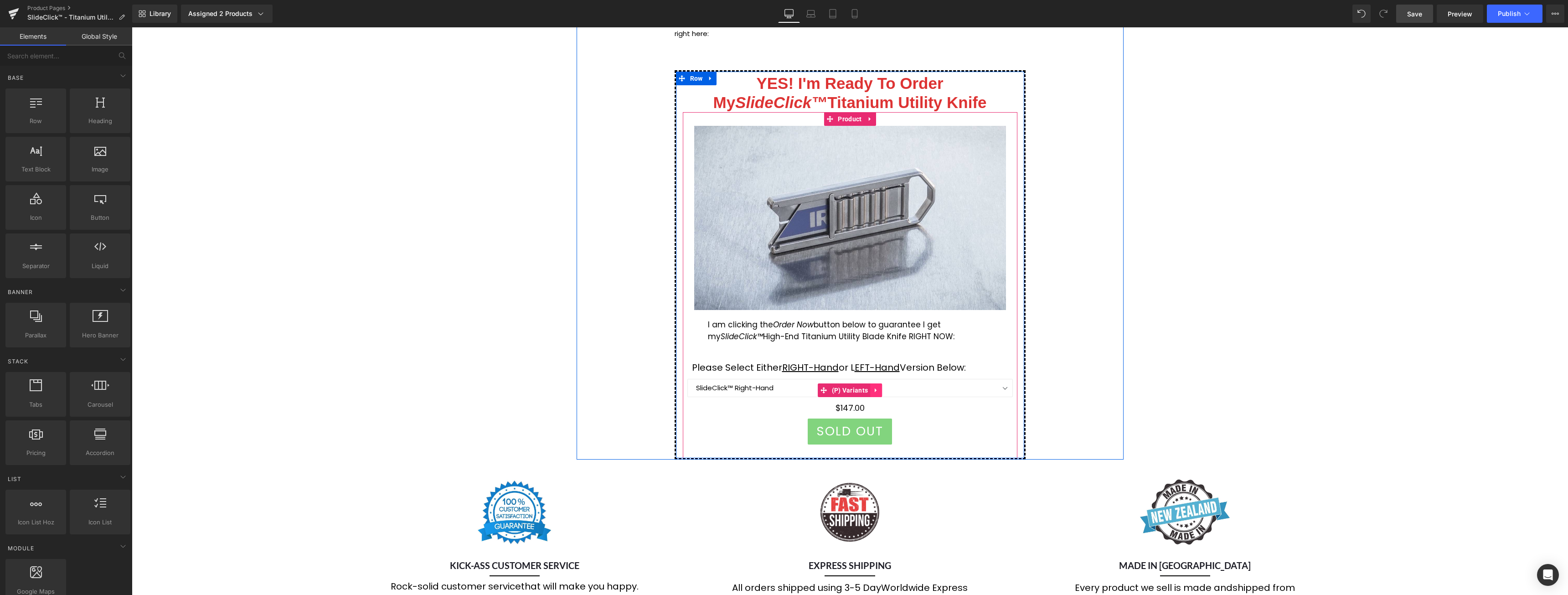
click at [873, 390] on icon at bounding box center [876, 390] width 6 height 7
click at [879, 390] on icon at bounding box center [882, 390] width 6 height 6
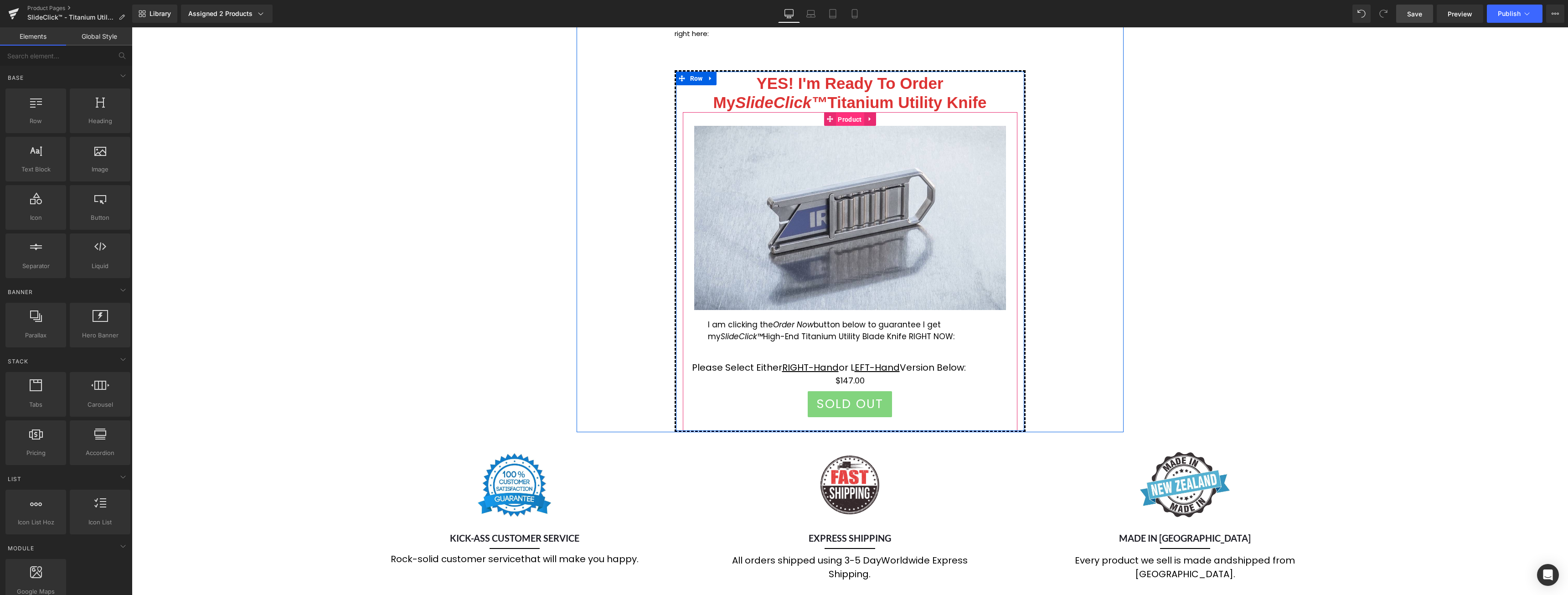
click at [843, 117] on span "Product" at bounding box center [850, 119] width 28 height 13
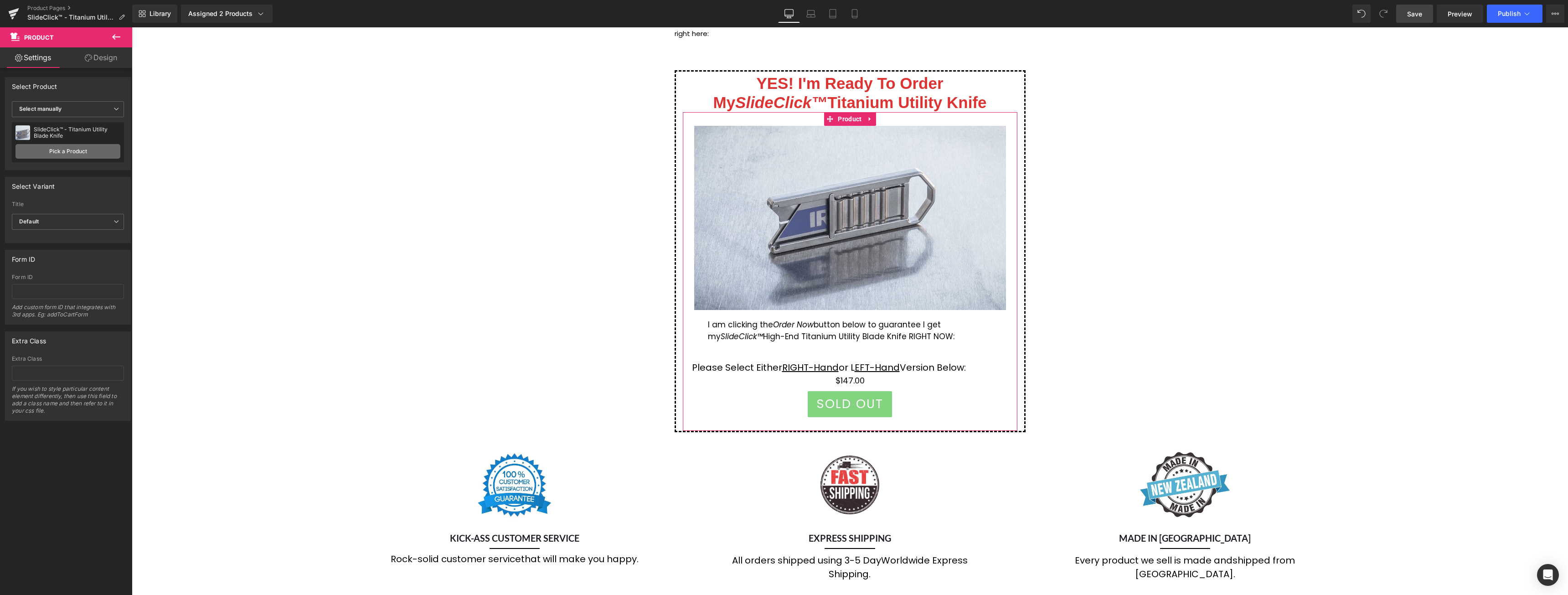
click at [71, 149] on link "Pick a Product" at bounding box center [68, 152] width 105 height 15
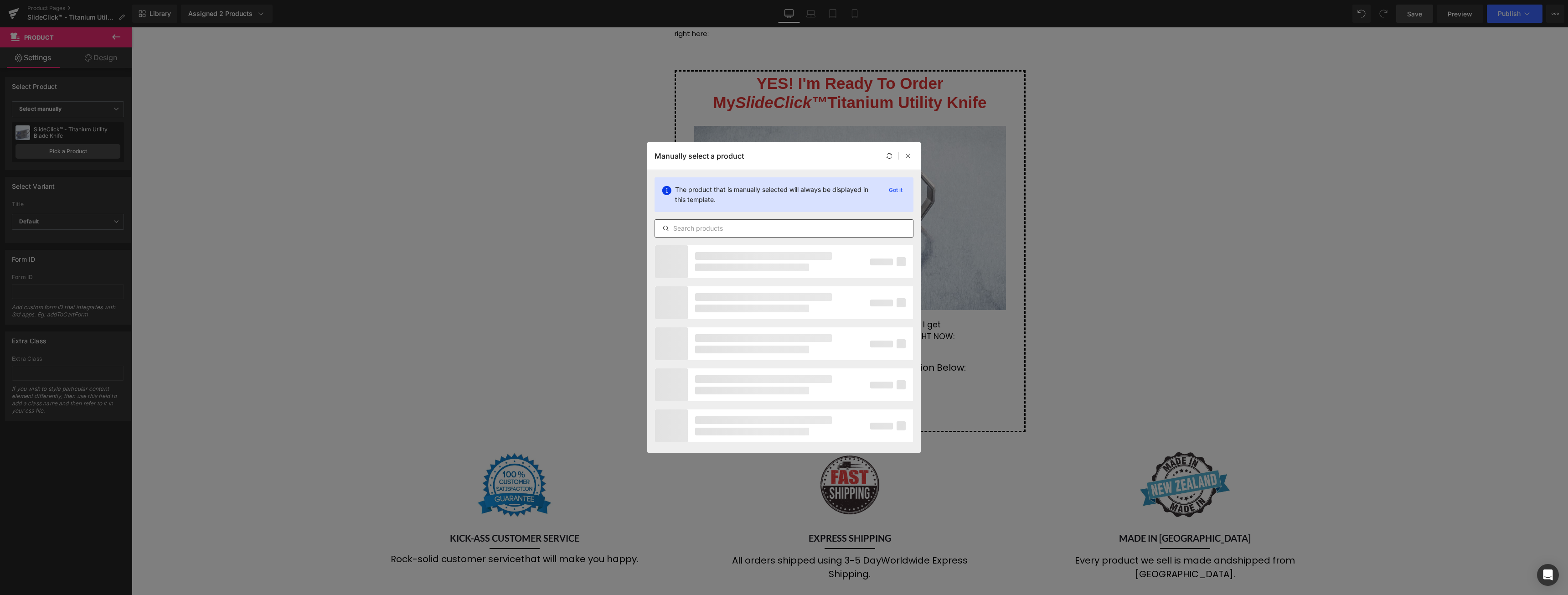
click at [712, 230] on input "text" at bounding box center [784, 228] width 258 height 11
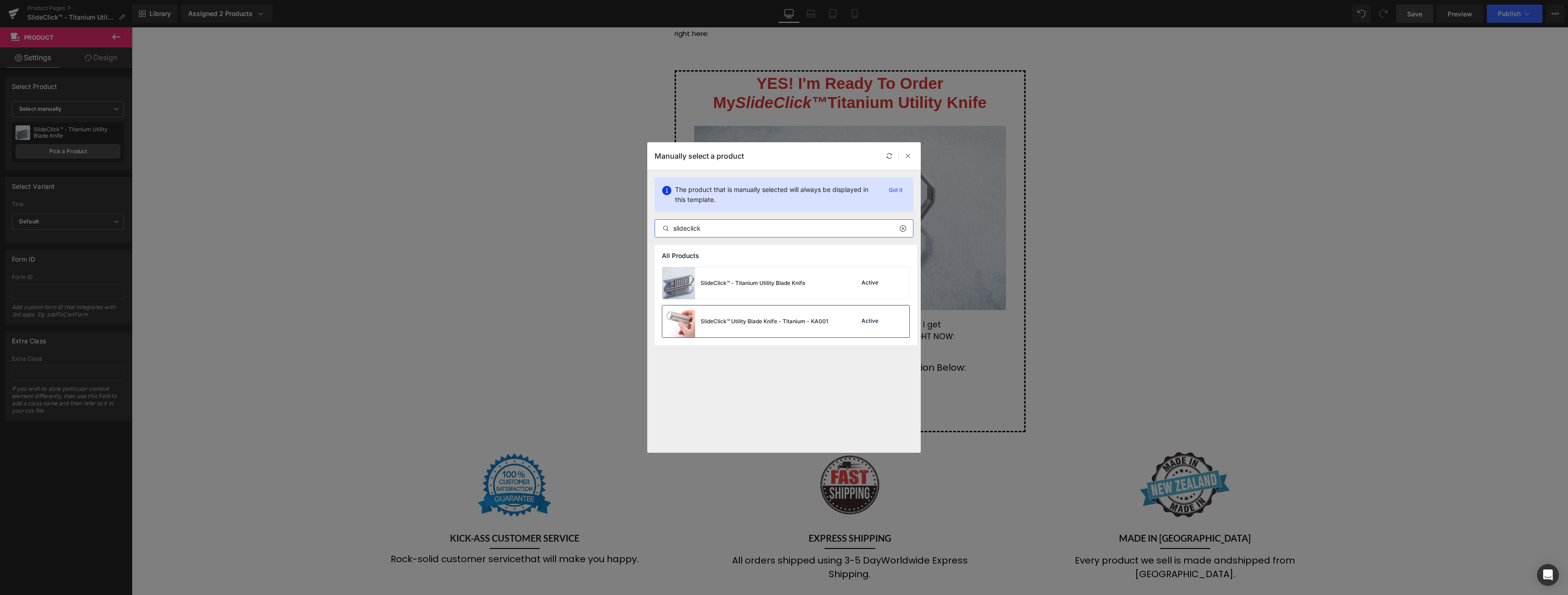
type input "slideclick"
click at [771, 326] on div "SlideClick™ Utility Blade Knife - Titanium - KA001" at bounding box center [745, 322] width 166 height 32
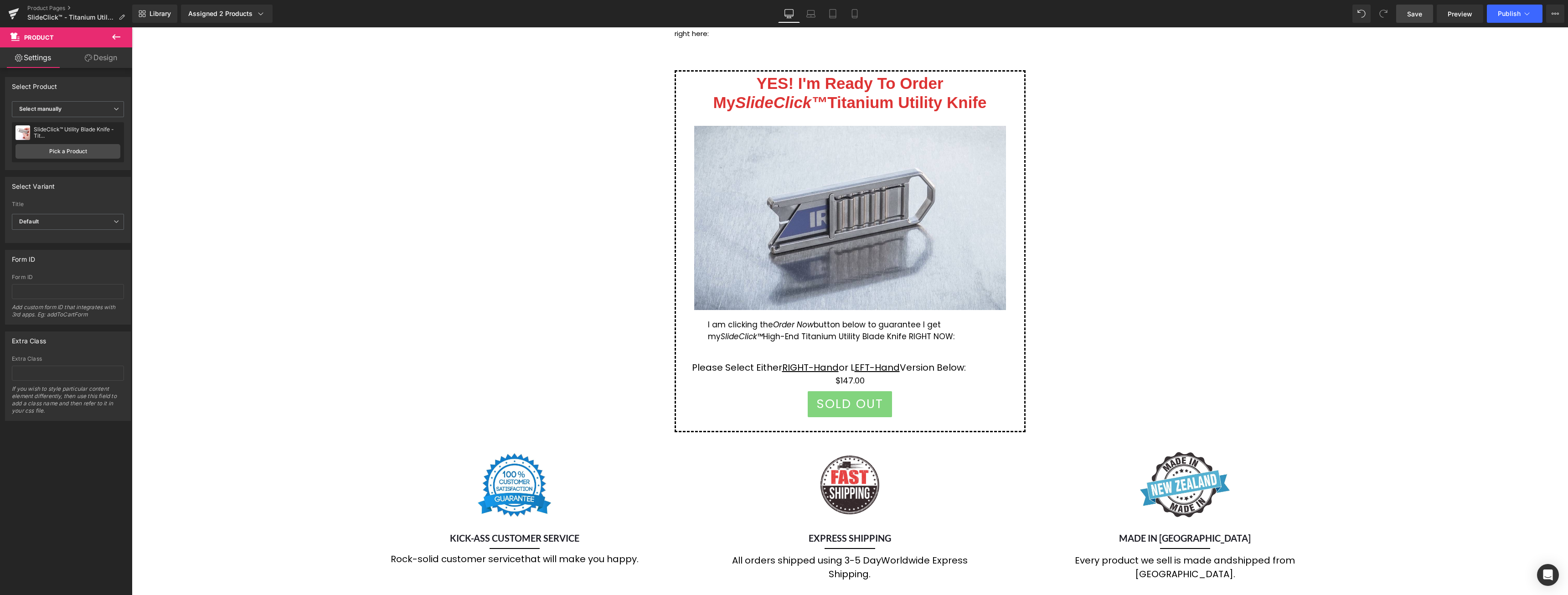
click at [121, 32] on icon at bounding box center [116, 37] width 11 height 11
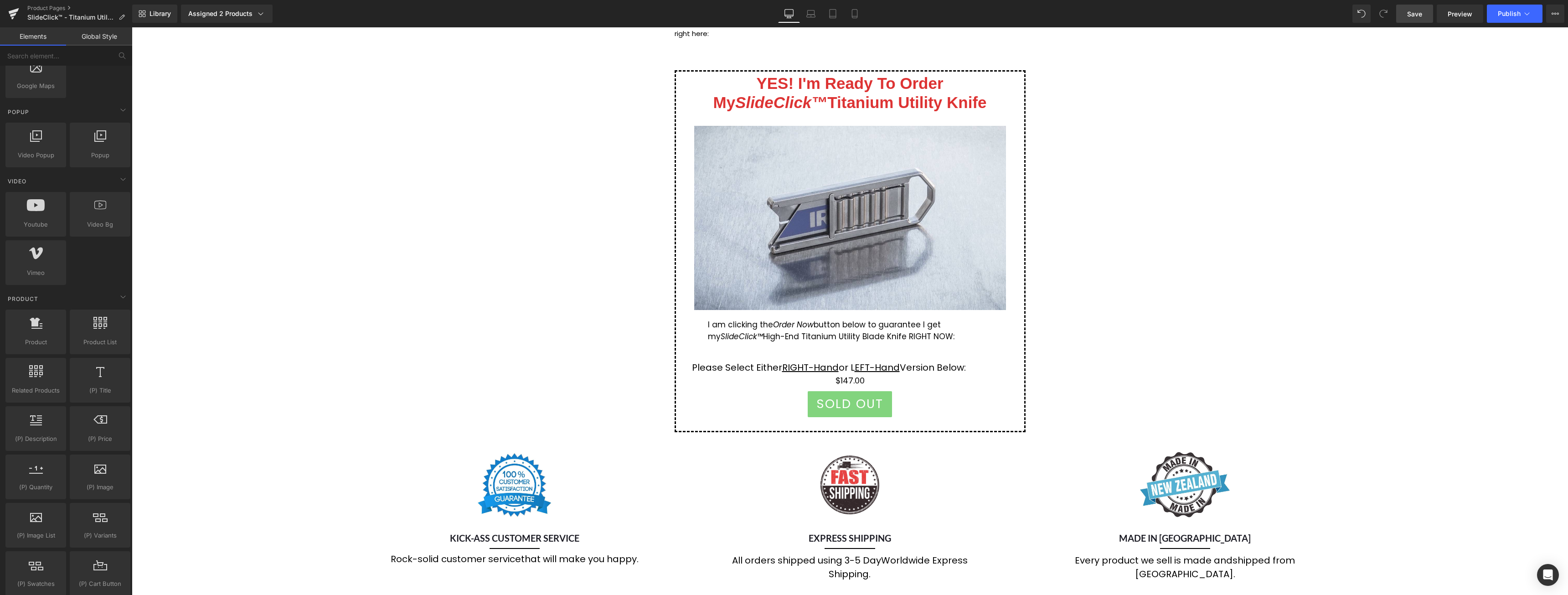
scroll to position [547, 0]
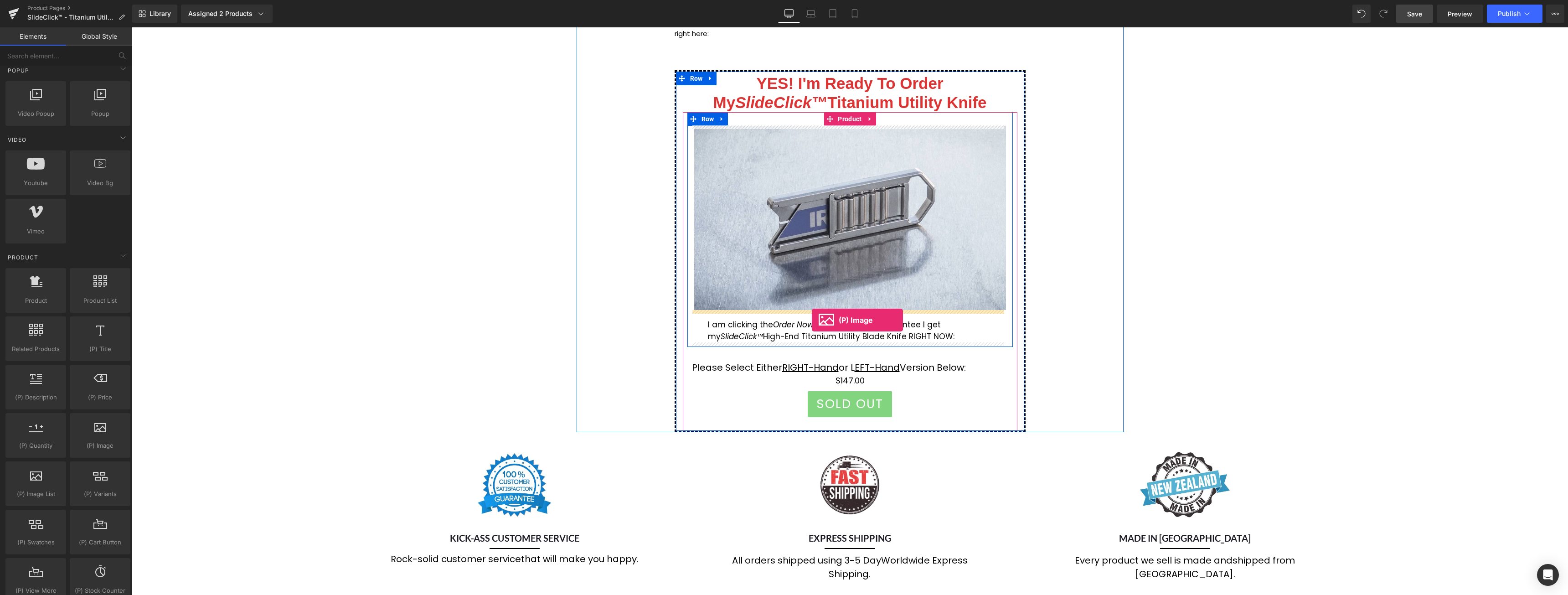
drag, startPoint x: 261, startPoint y: 465, endPoint x: 812, endPoint y: 320, distance: 569.8
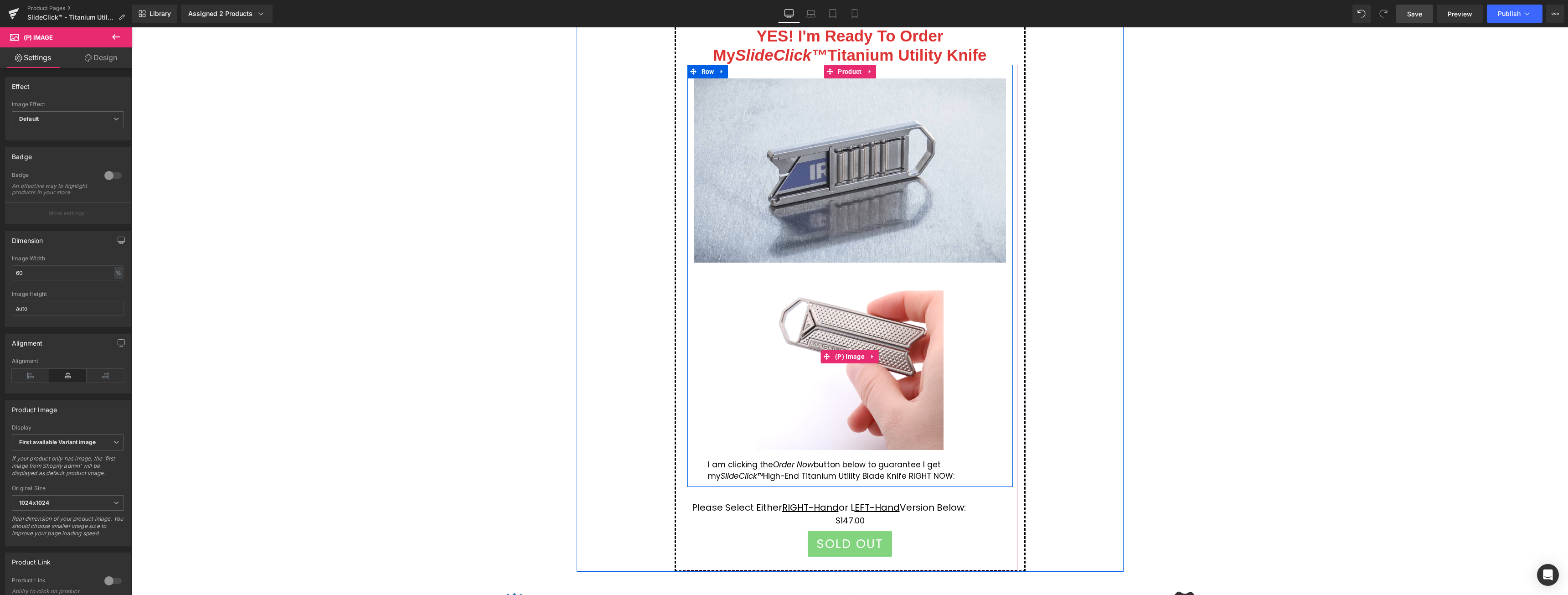
scroll to position [5655, 0]
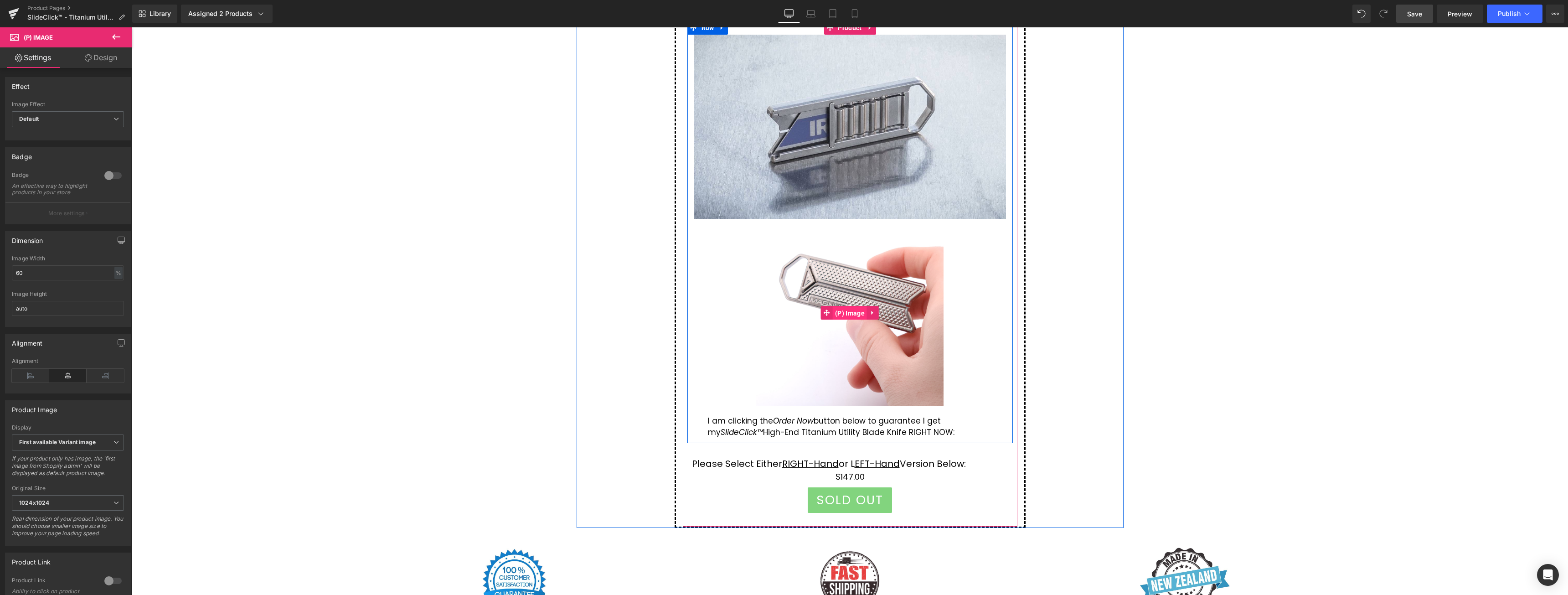
click at [845, 313] on span "(P) Image" at bounding box center [850, 313] width 34 height 13
click at [894, 298] on img at bounding box center [849, 312] width 187 height 187
click at [852, 313] on span "(P) Image" at bounding box center [850, 312] width 34 height 13
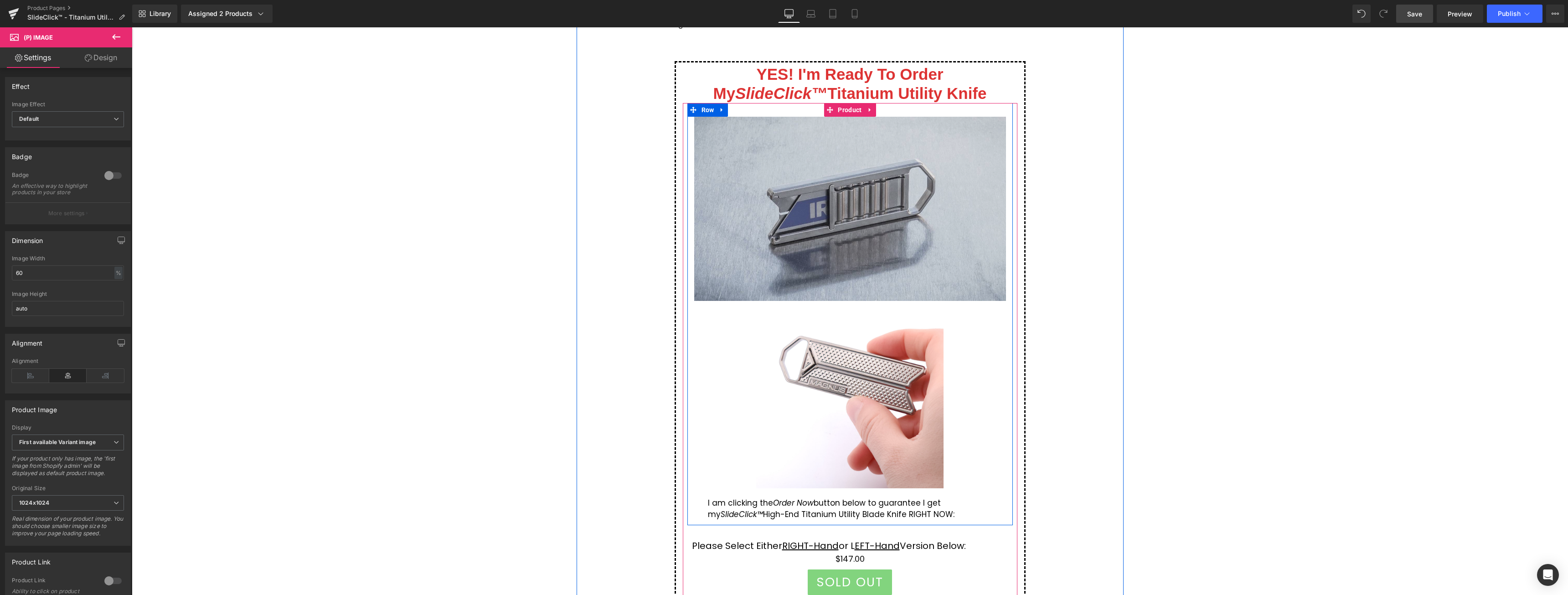
scroll to position [5564, 0]
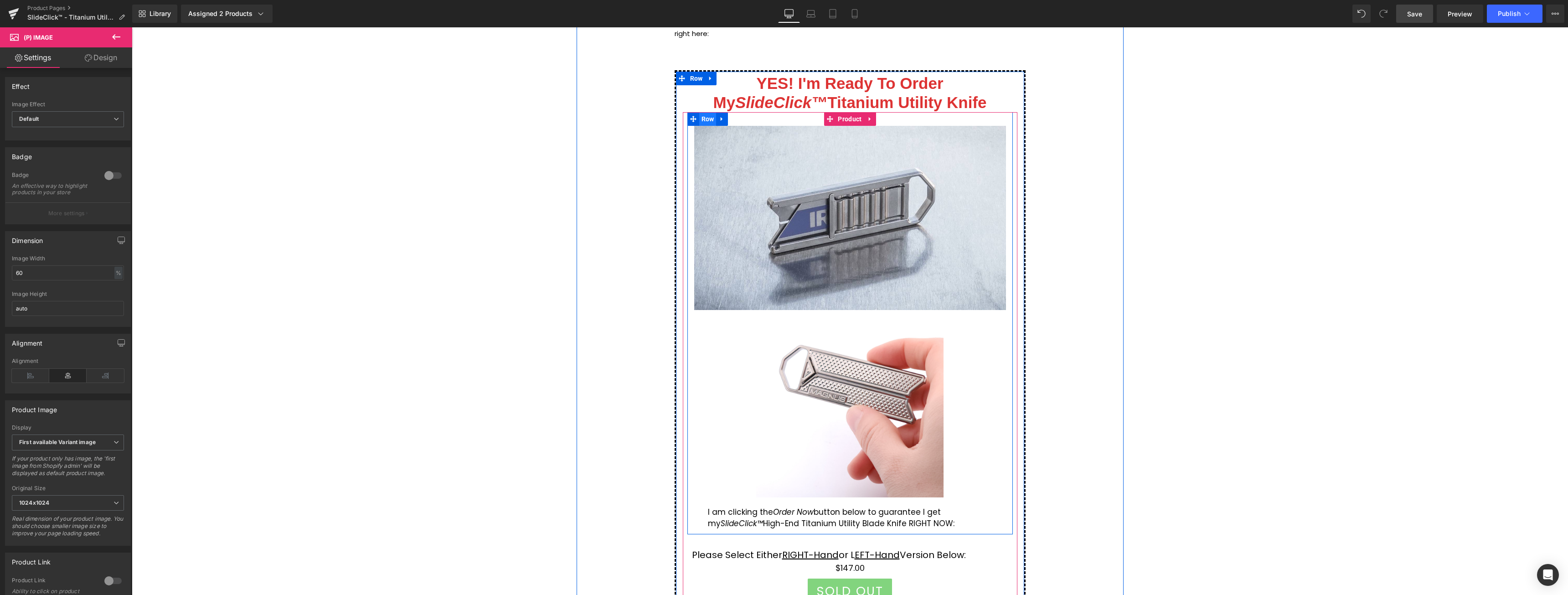
click at [703, 121] on ul "Row" at bounding box center [707, 119] width 41 height 13
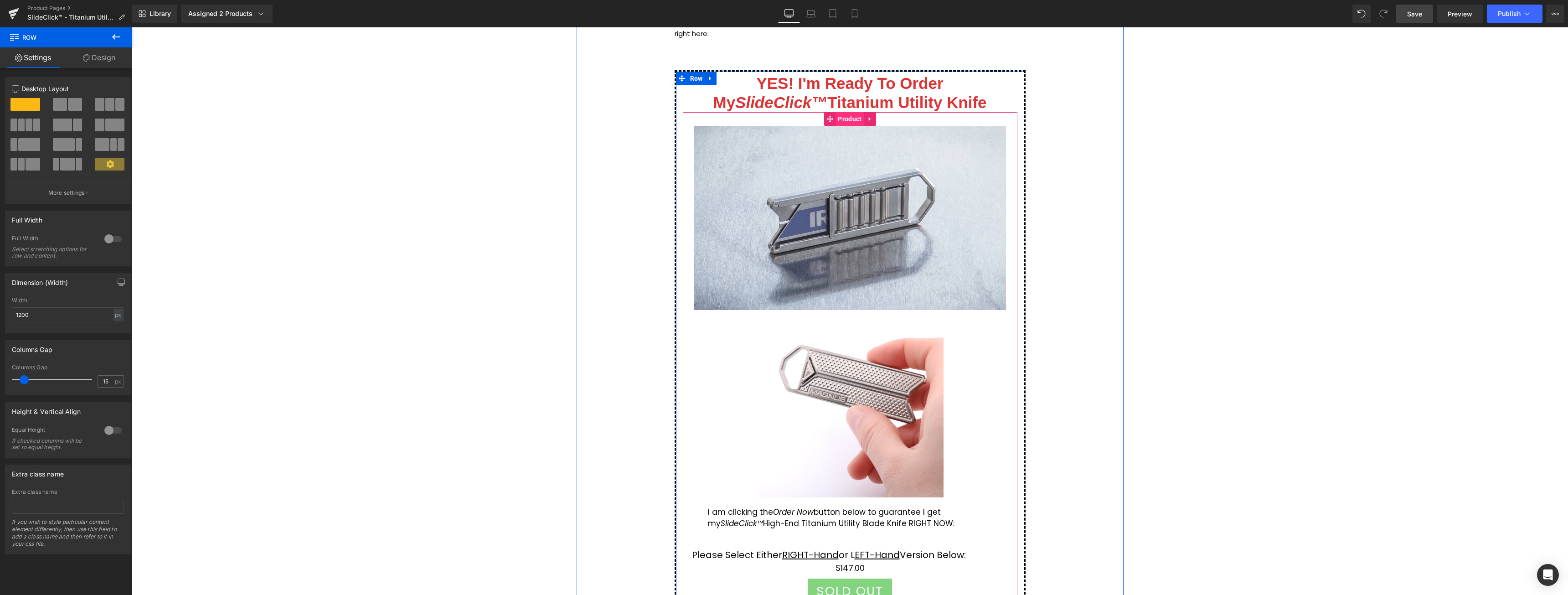
click at [847, 118] on span "Product" at bounding box center [850, 119] width 28 height 13
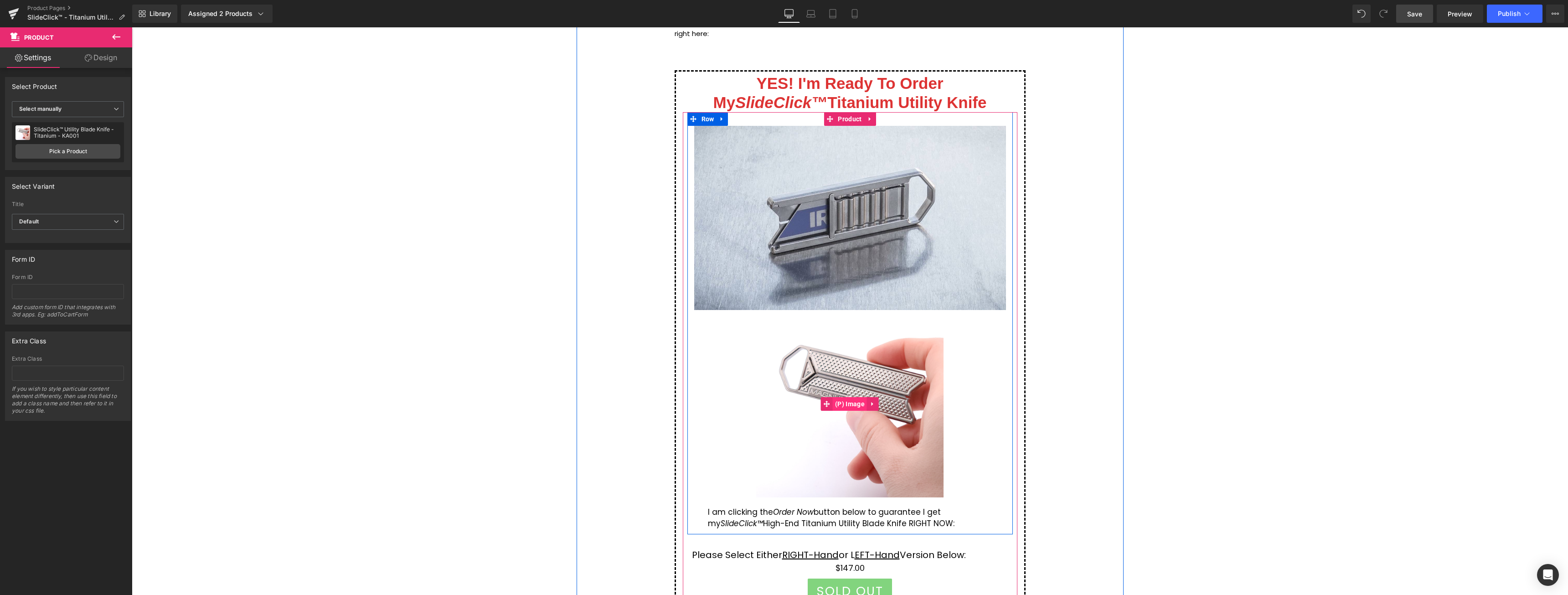
click at [847, 407] on span "(P) Image" at bounding box center [850, 404] width 34 height 13
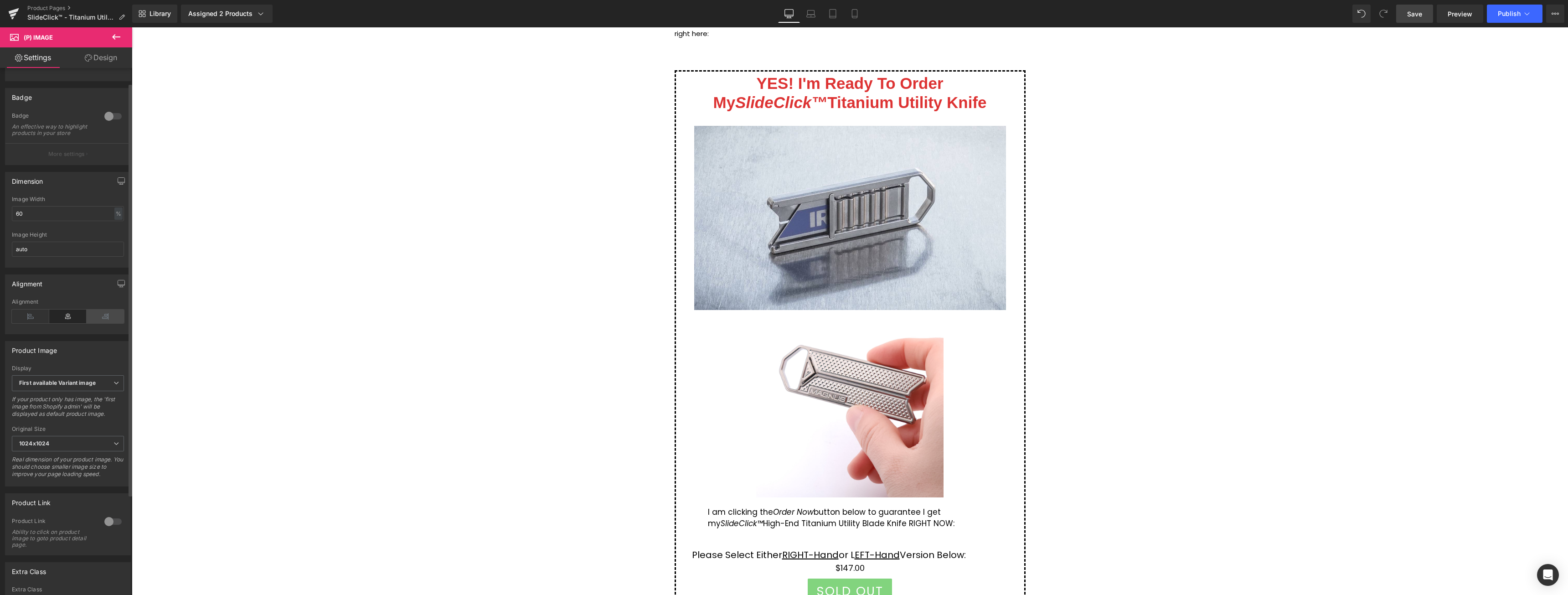
scroll to position [0, 0]
drag, startPoint x: 28, startPoint y: 278, endPoint x: 0, endPoint y: 277, distance: 28.0
click at [0, 277] on div "Dimension 60% Image Width 60 % % px auto Image Height auto" at bounding box center [68, 275] width 136 height 102
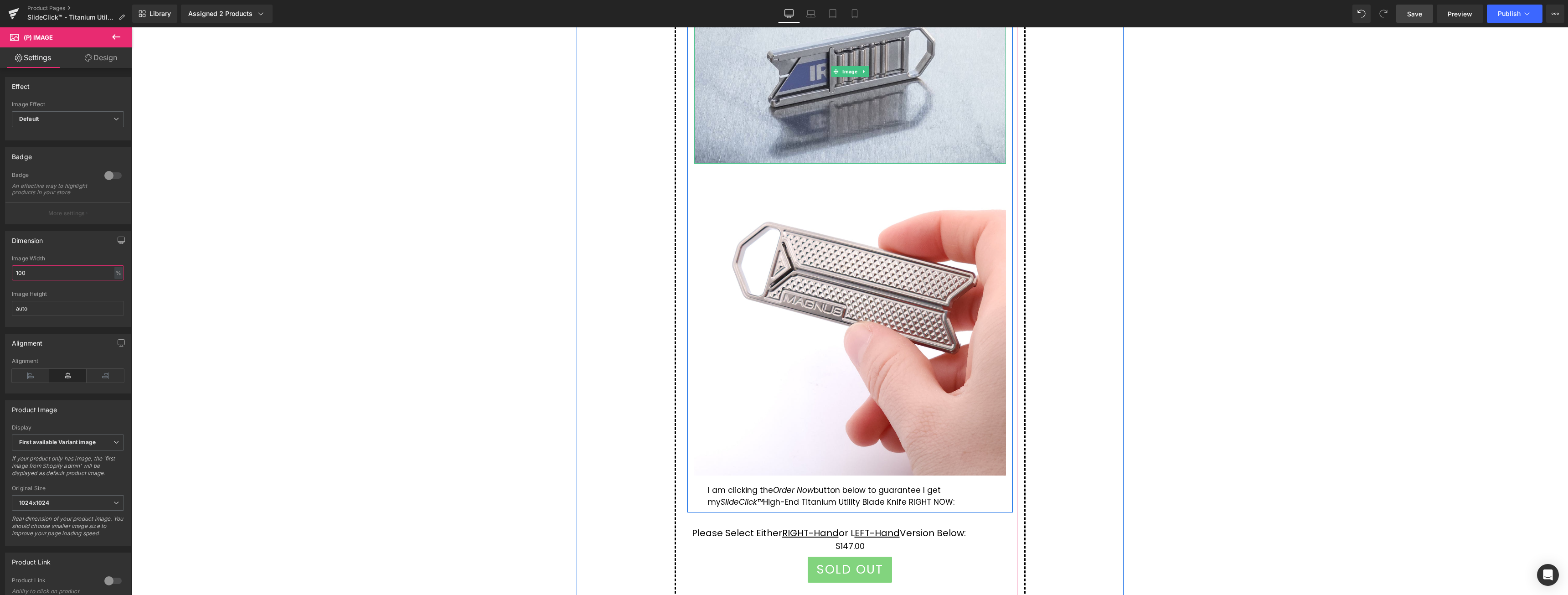
scroll to position [5746, 0]
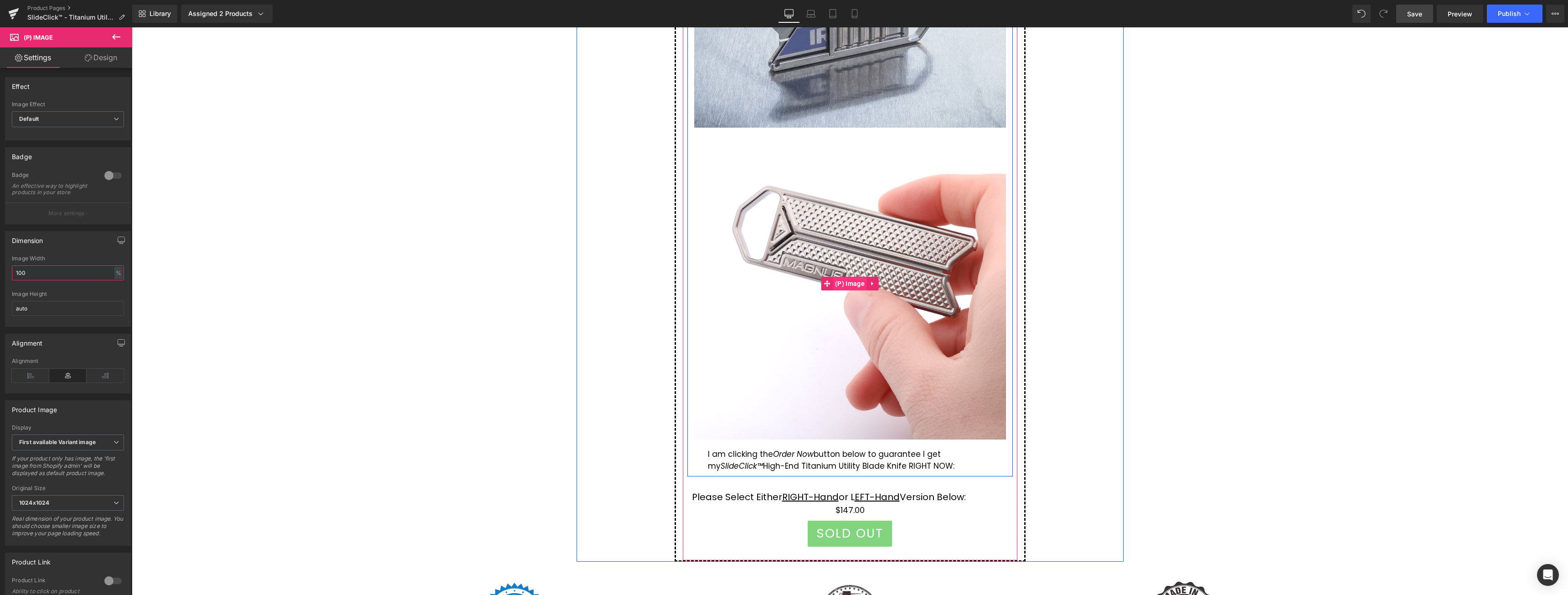
click at [855, 284] on span "(P) Image" at bounding box center [850, 284] width 34 height 13
type input "100"
click at [113, 36] on icon at bounding box center [116, 37] width 11 height 11
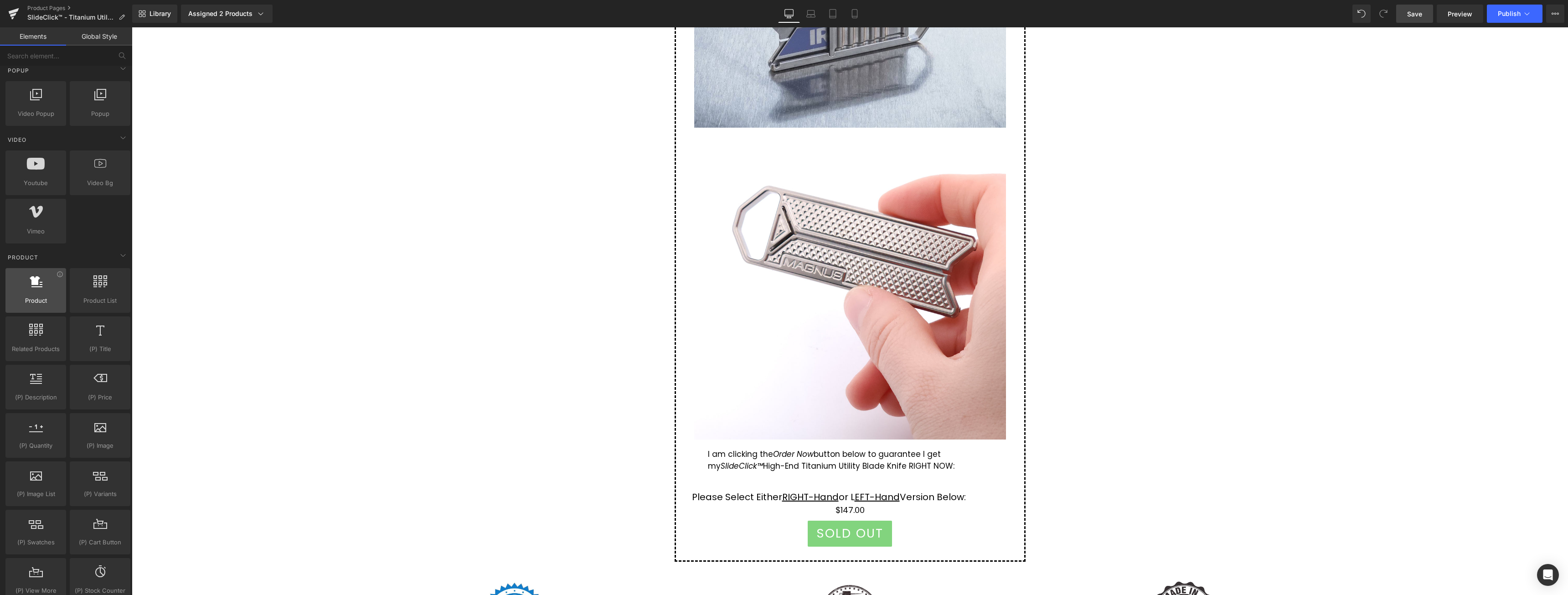
scroll to position [593, 0]
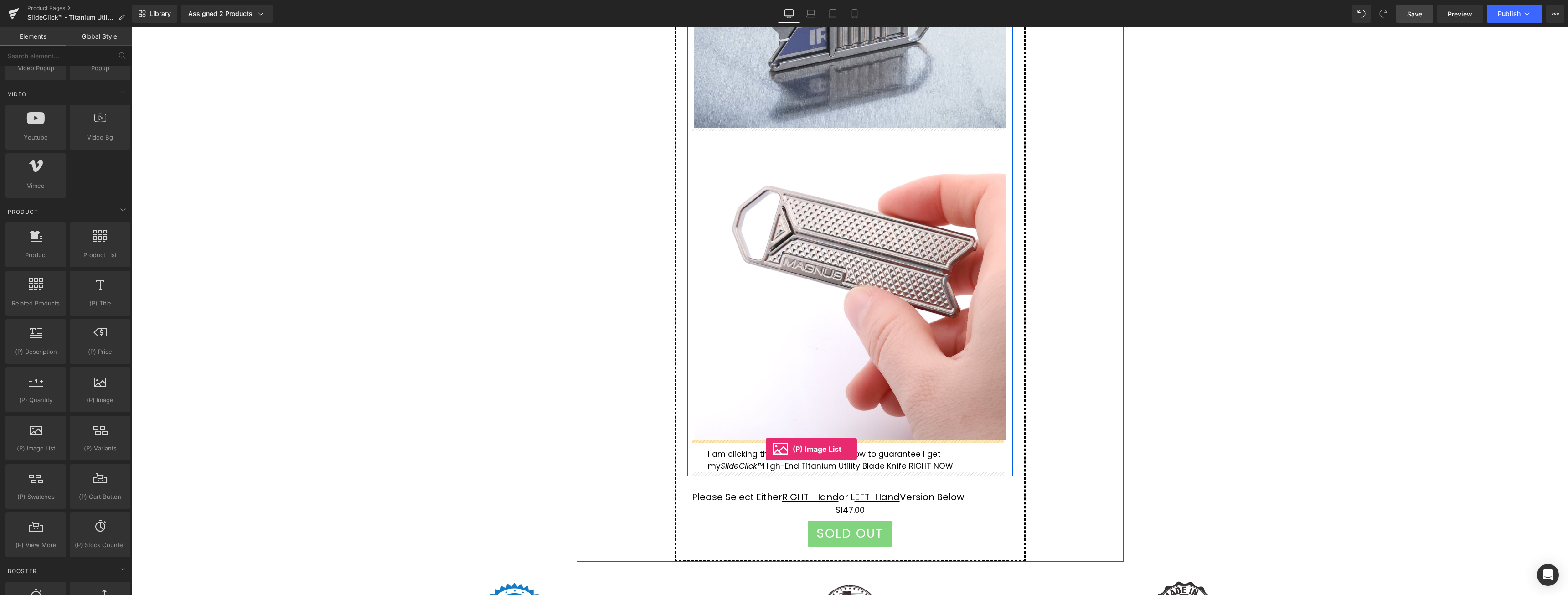
drag, startPoint x: 165, startPoint y: 471, endPoint x: 766, endPoint y: 449, distance: 601.4
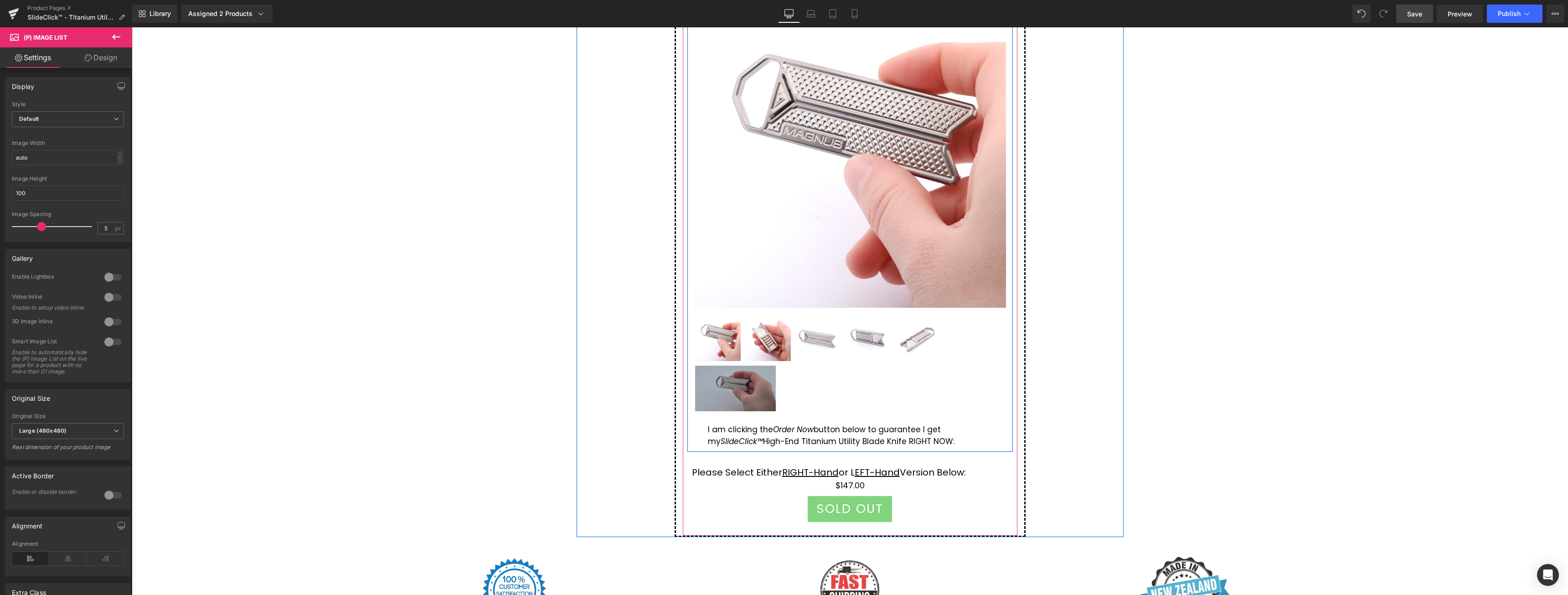
scroll to position [5929, 0]
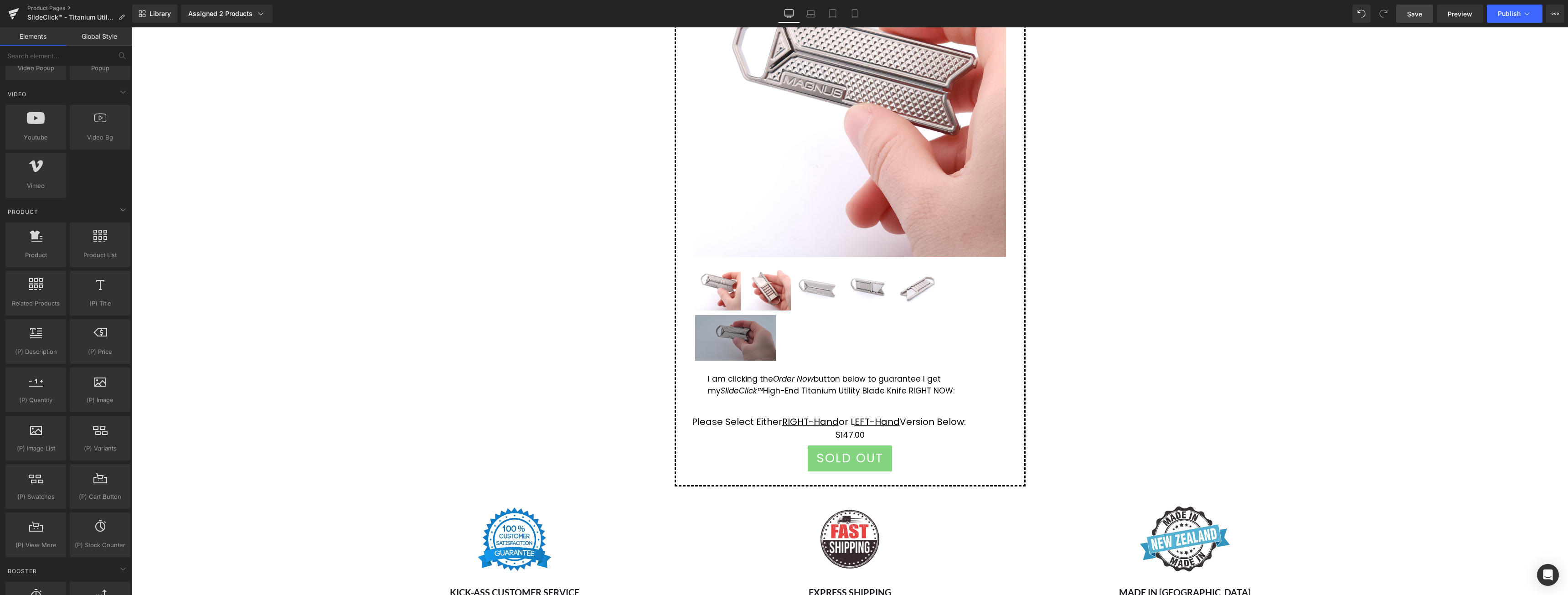
click at [745, 328] on img at bounding box center [735, 337] width 81 height 46
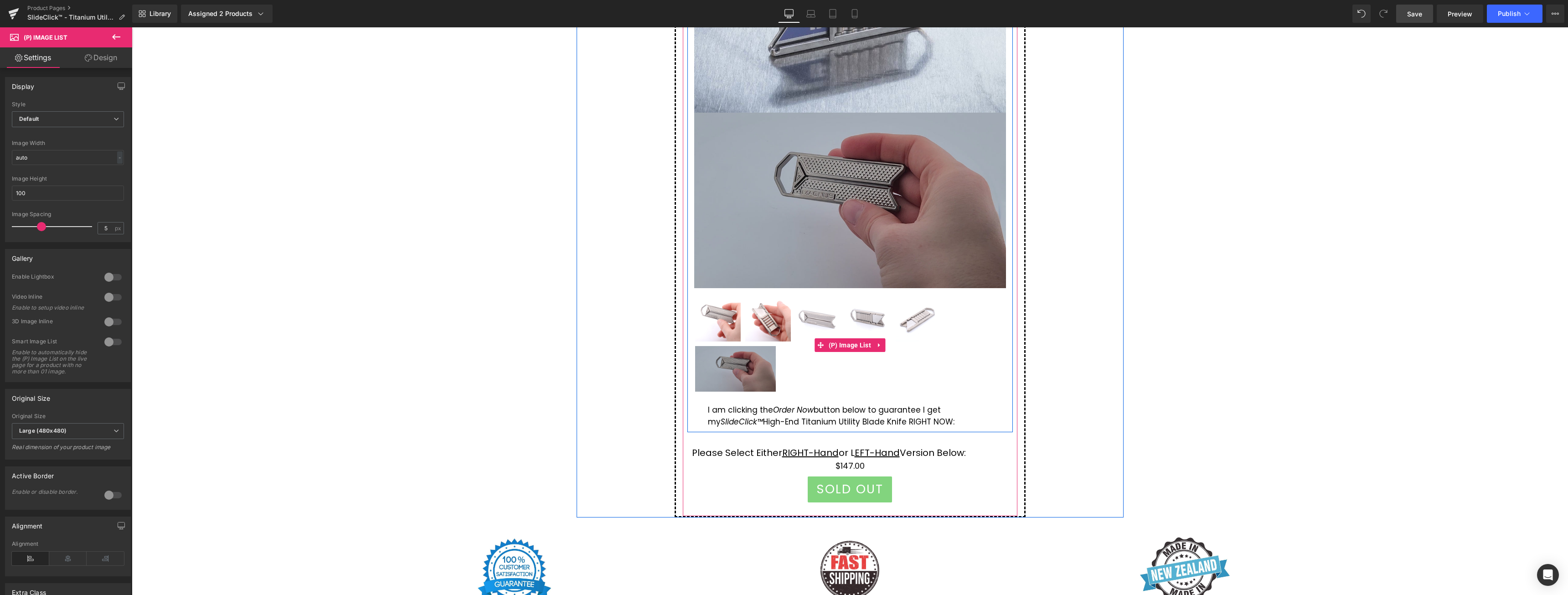
scroll to position [5746, 0]
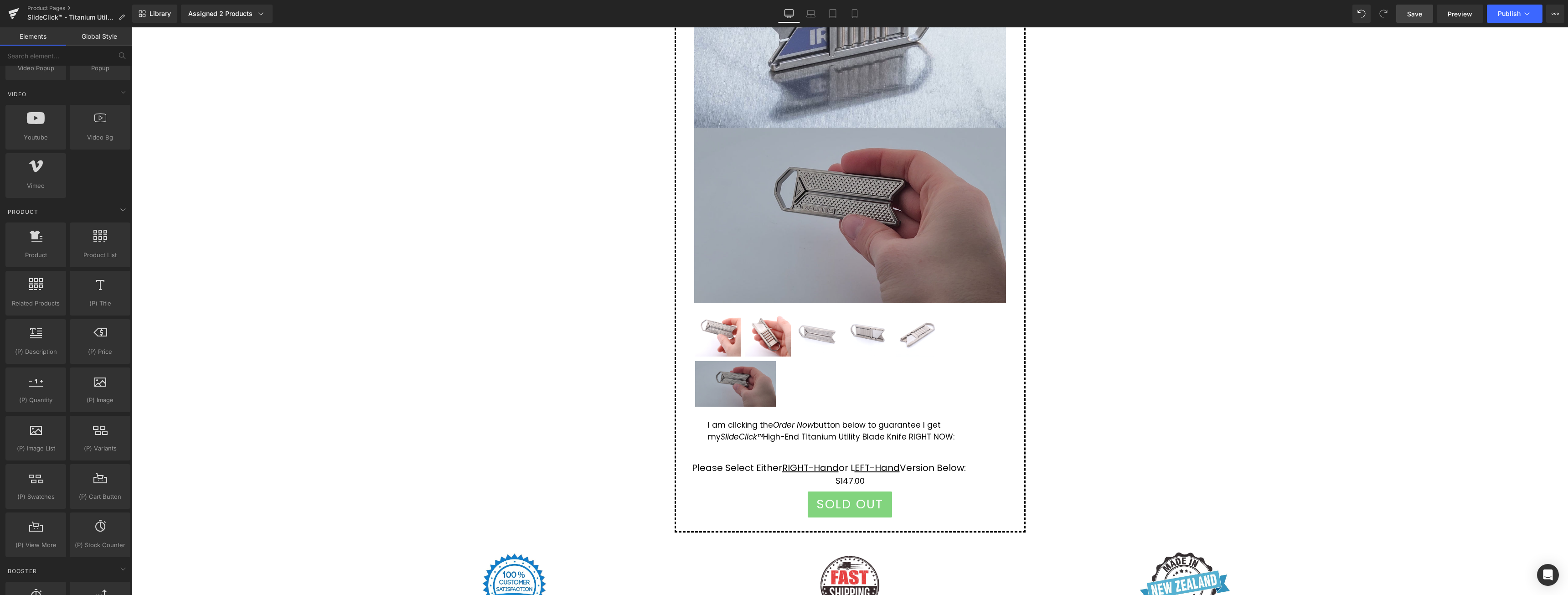
click at [1409, 16] on span "Save" at bounding box center [1415, 14] width 15 height 10
click at [871, 470] on icon at bounding box center [873, 468] width 5 height 5
click at [755, 467] on div "Please Select Either RIGHT-Hand or L EFT-Hand Version Below:" at bounding box center [850, 468] width 317 height 13
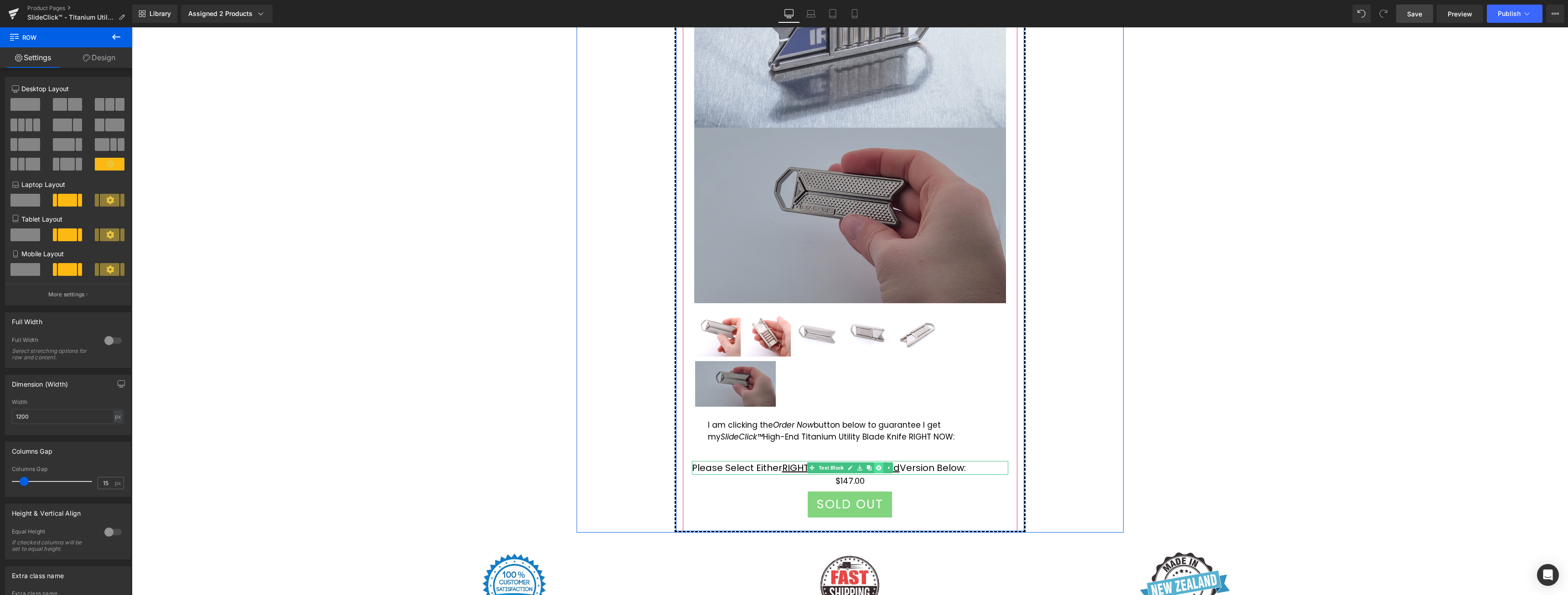
click at [878, 469] on link at bounding box center [879, 468] width 10 height 11
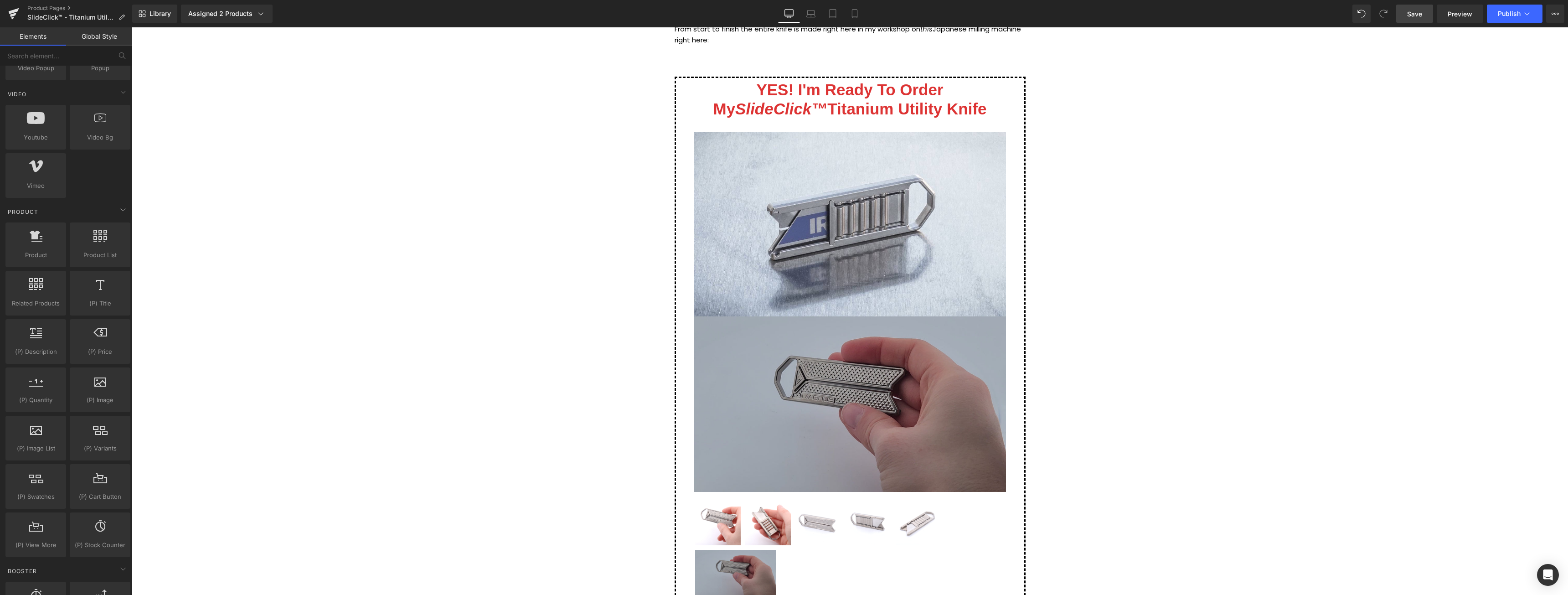
scroll to position [5518, 0]
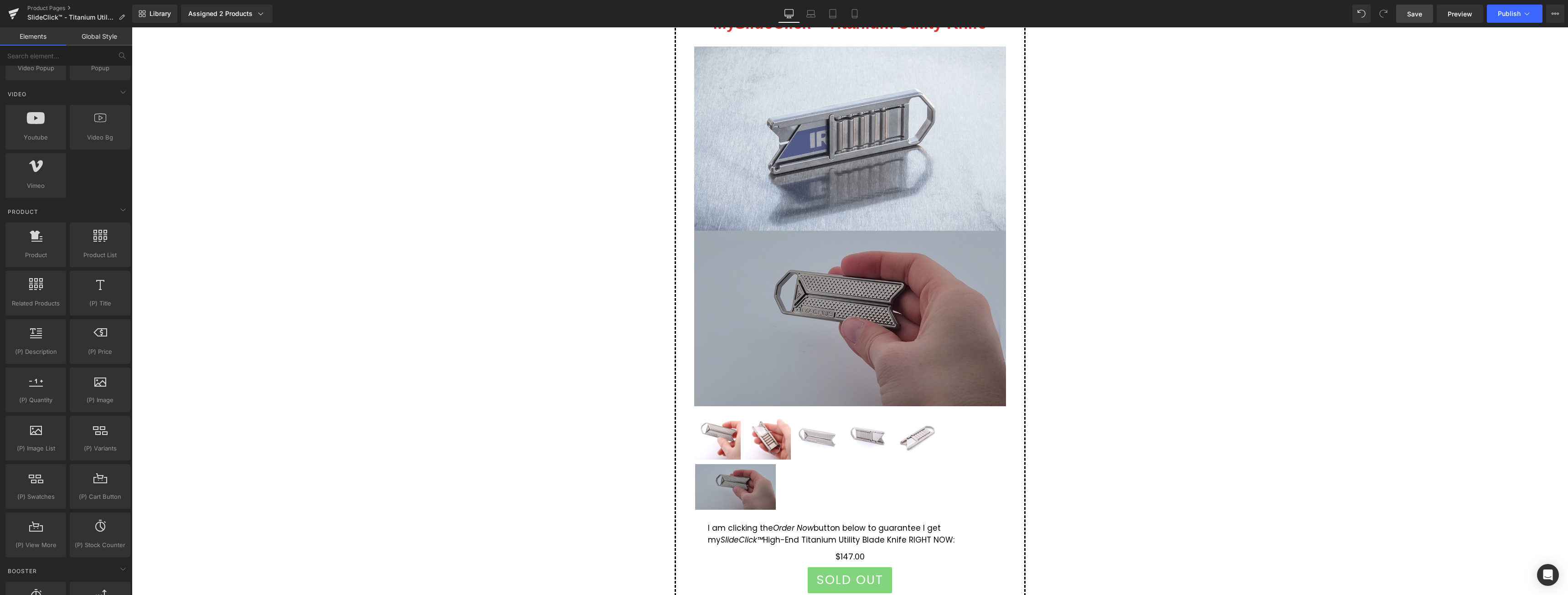
scroll to position [5655, 0]
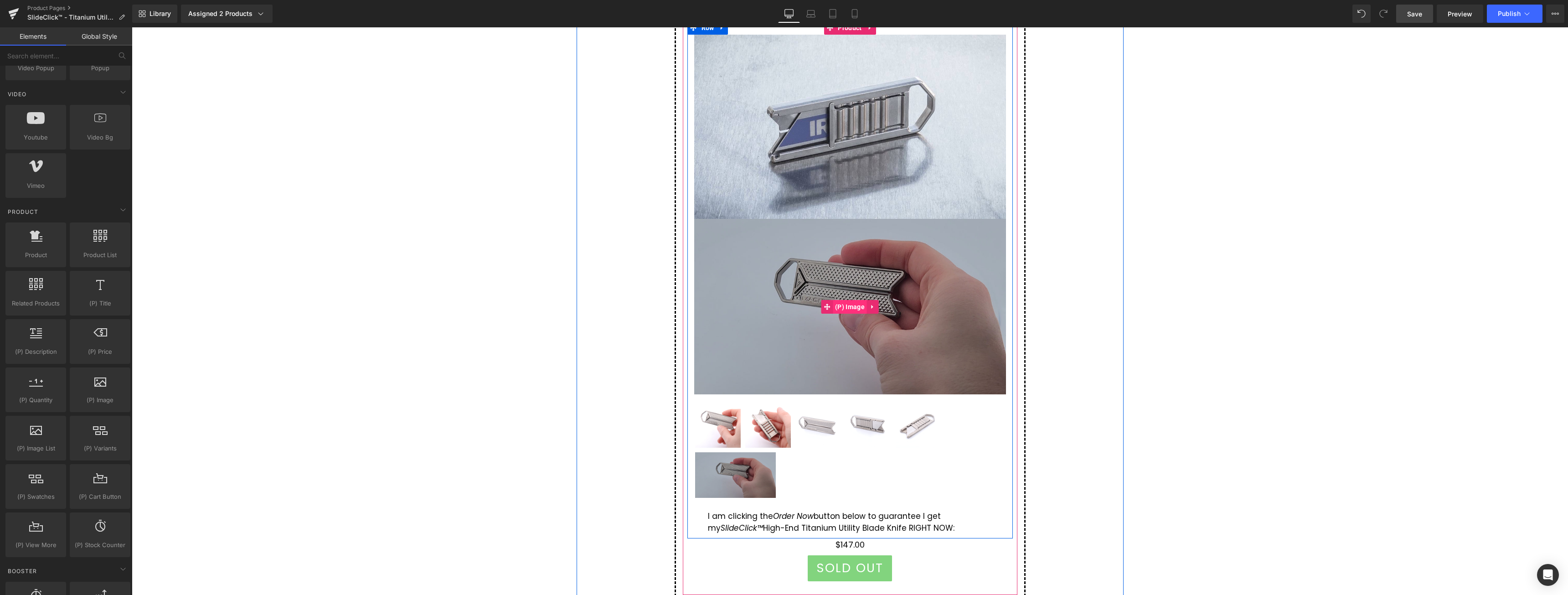
click at [849, 304] on span "(P) Image" at bounding box center [850, 307] width 34 height 13
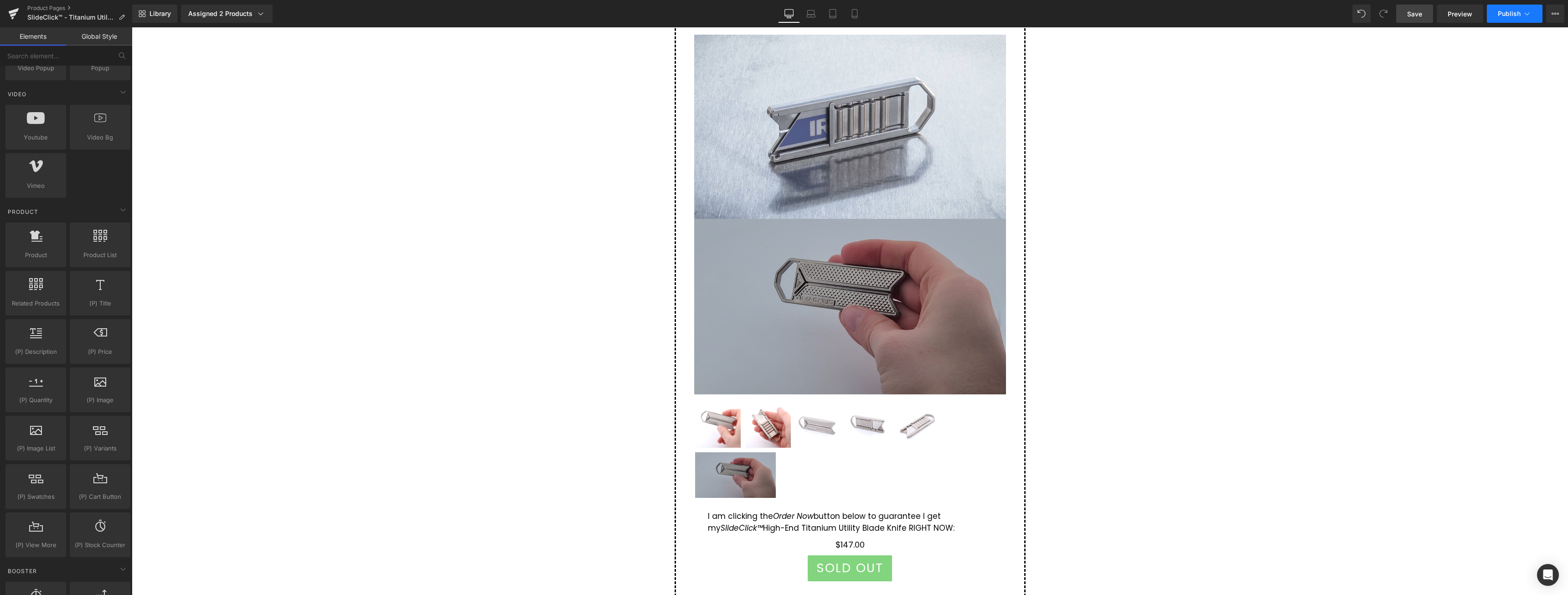
click at [1507, 20] on button "Publish" at bounding box center [1514, 13] width 55 height 18
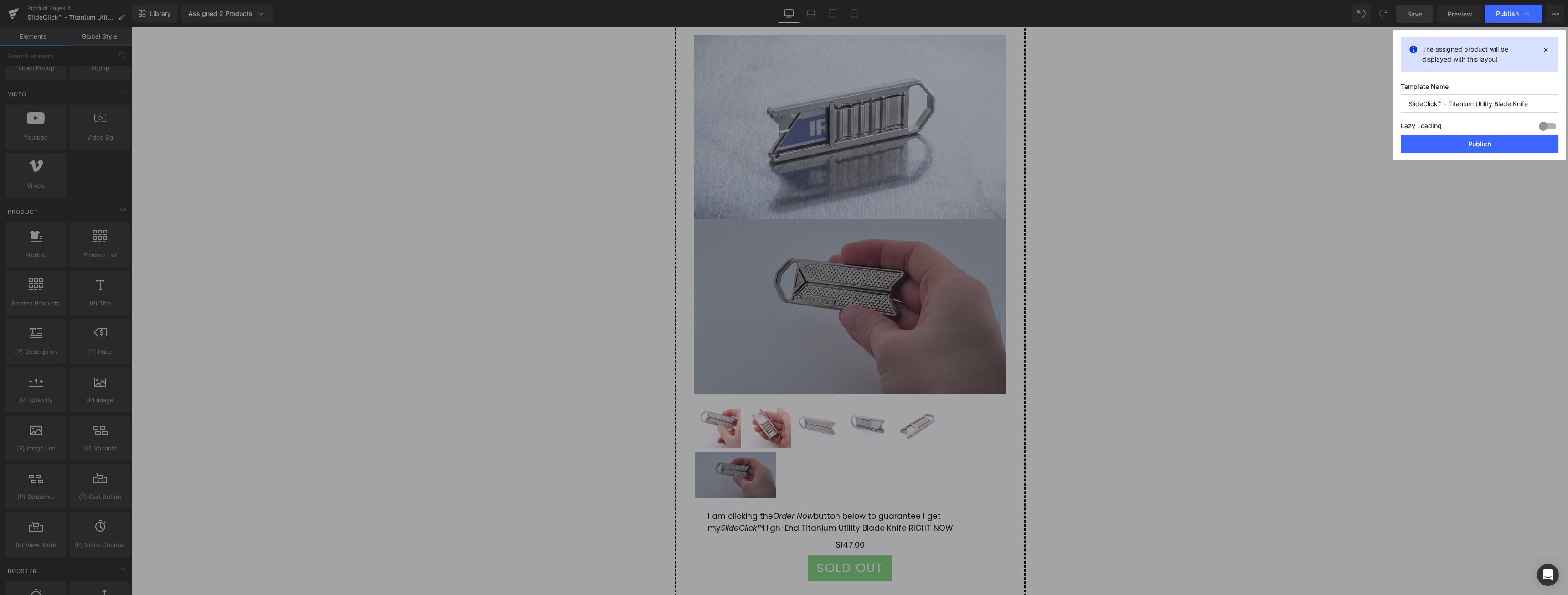
click at [1499, 156] on div "The assigned product will be displayed with this layout Template Name SlideClic…" at bounding box center [1479, 95] width 172 height 131
click at [1503, 141] on button "Publish" at bounding box center [1479, 144] width 158 height 18
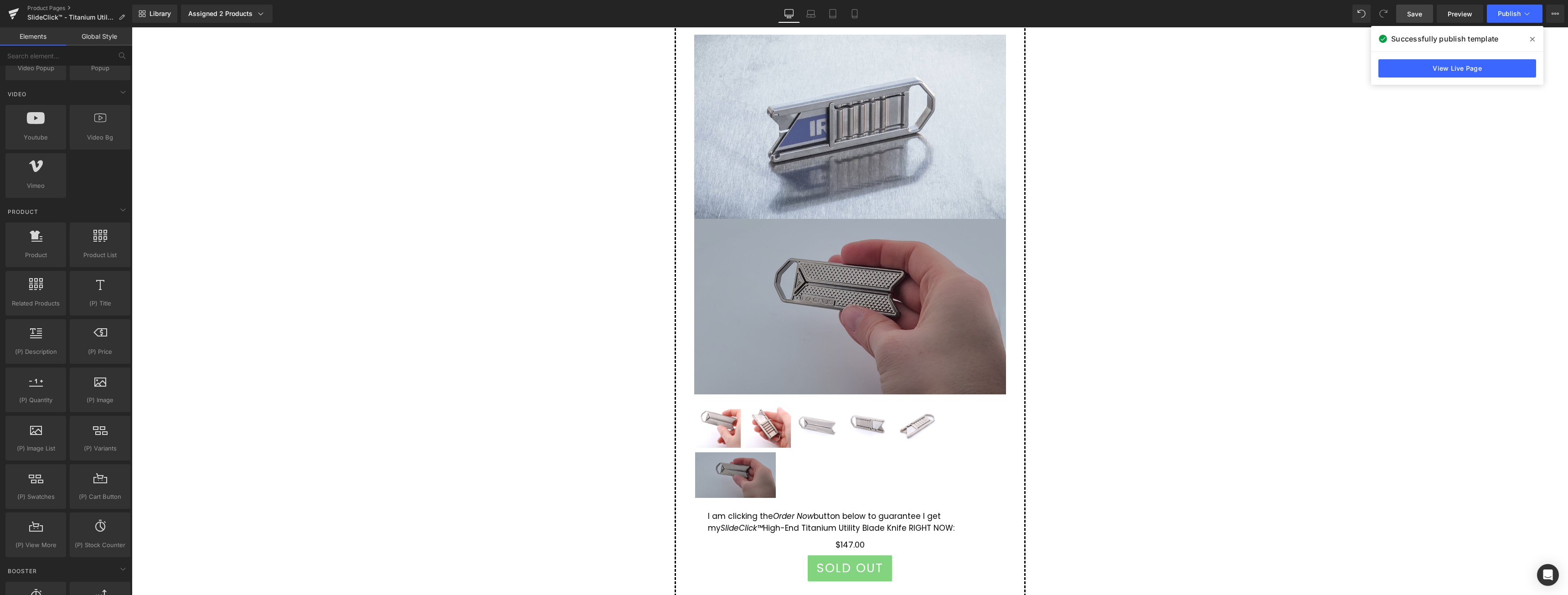
drag, startPoint x: 37, startPoint y: 4, endPoint x: 77, endPoint y: 2, distance: 40.0
click at [37, 4] on link "Product Pages" at bounding box center [80, 8] width 105 height 7
